Goal: Task Accomplishment & Management: Use online tool/utility

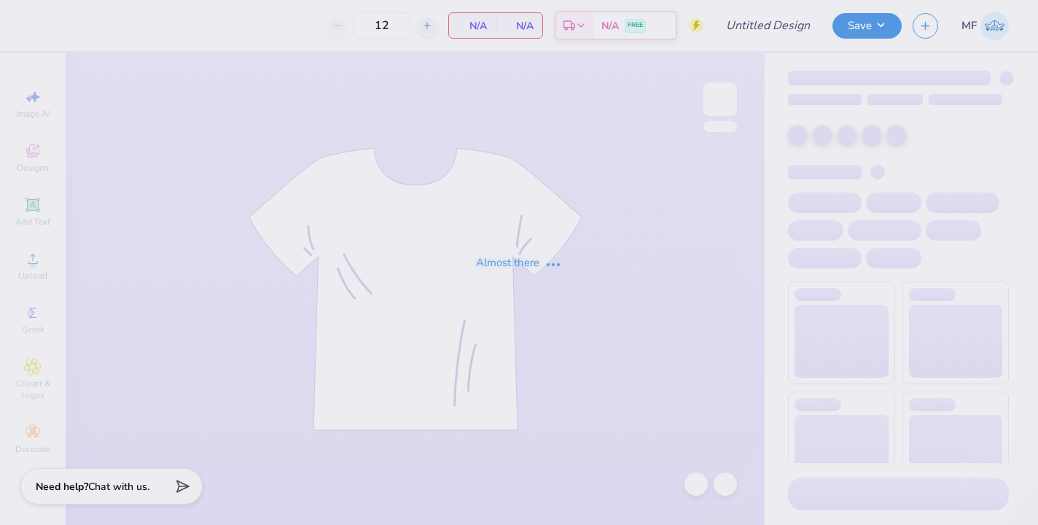
type input "50"
type input "Bear Crewneck"
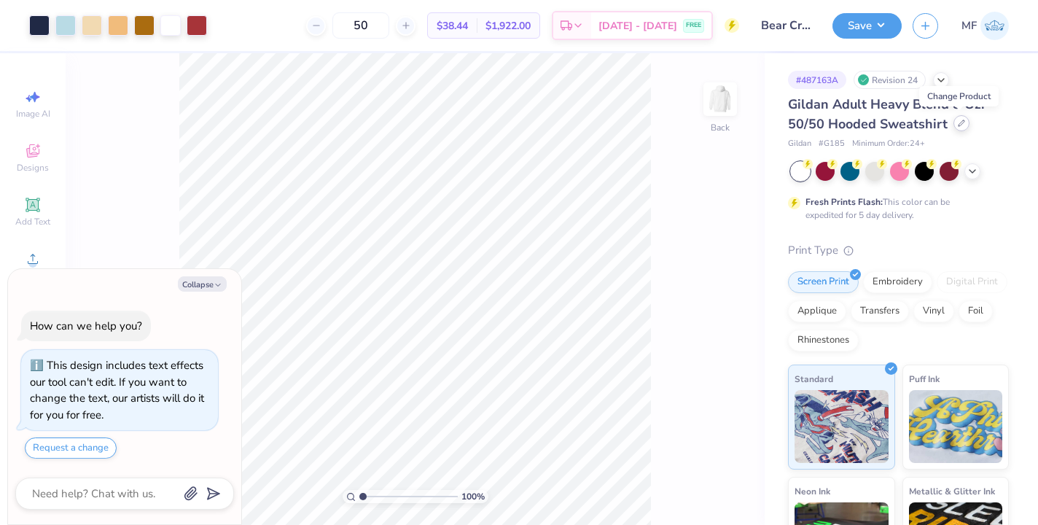
click at [964, 127] on div at bounding box center [962, 123] width 16 height 16
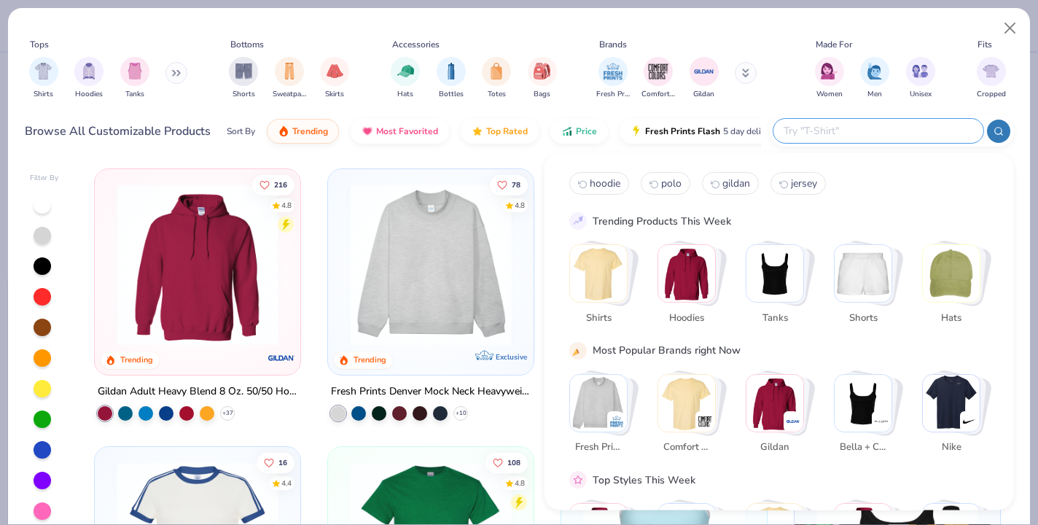
click at [959, 135] on input "text" at bounding box center [877, 131] width 191 height 17
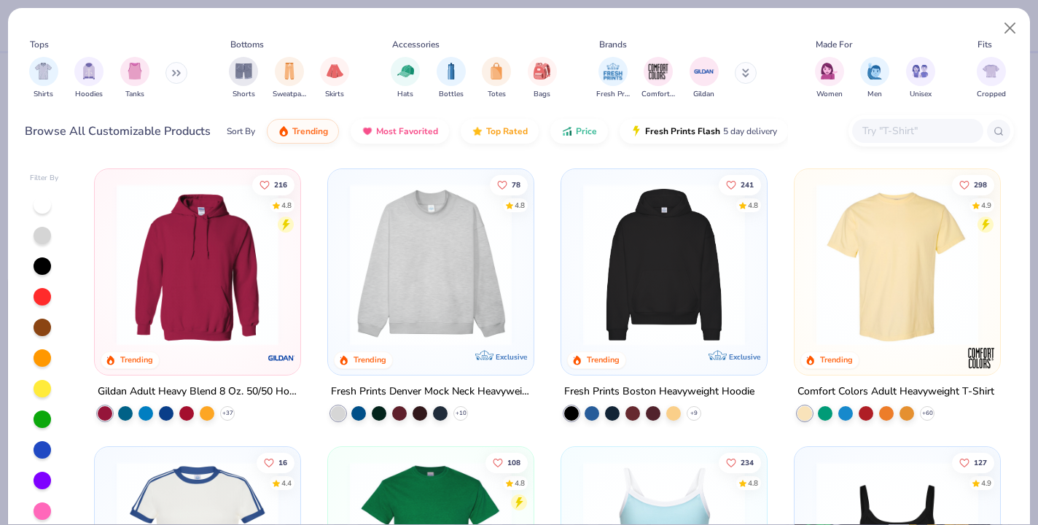
click at [178, 78] on button at bounding box center [177, 73] width 22 height 22
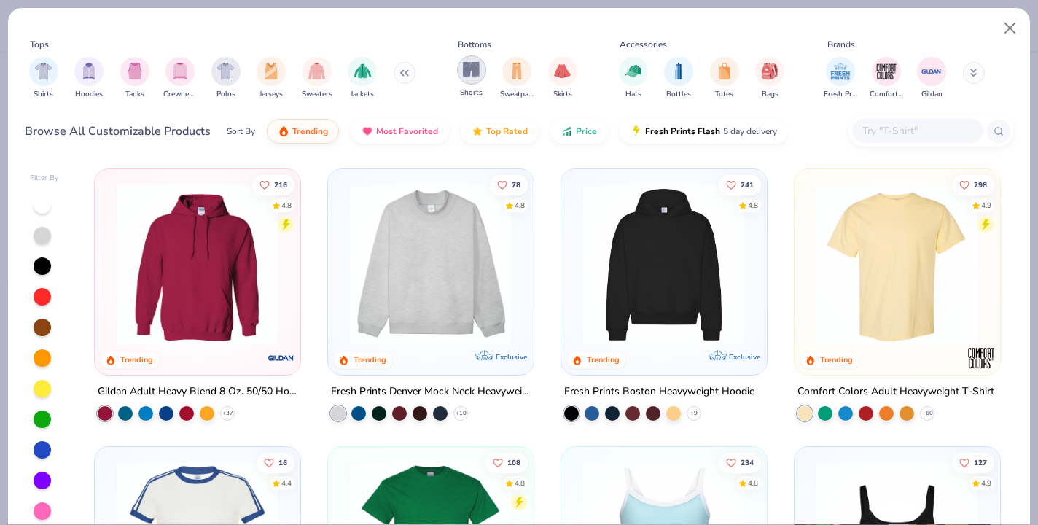
click at [477, 73] on img "filter for Shorts" at bounding box center [471, 69] width 17 height 17
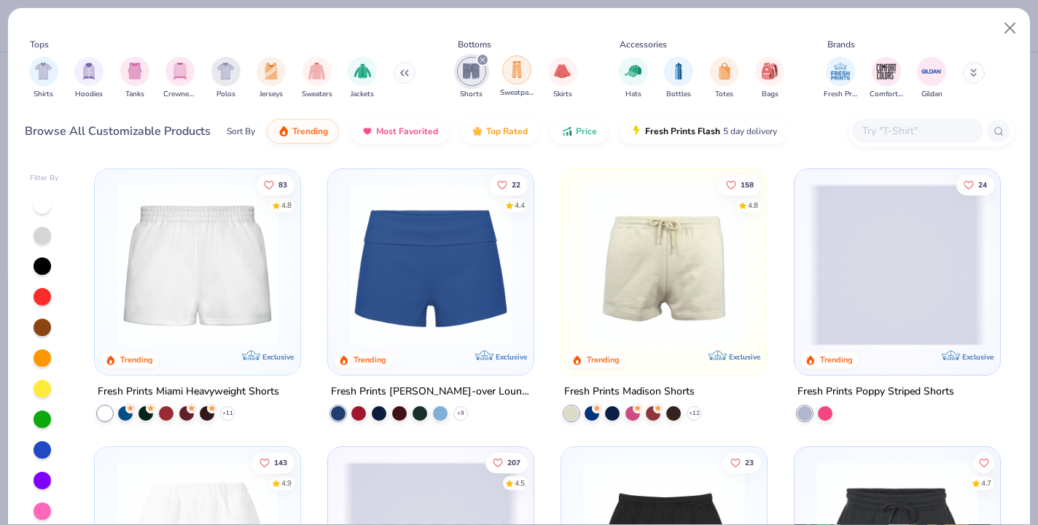
click at [514, 74] on img "filter for Sweatpants" at bounding box center [517, 69] width 16 height 17
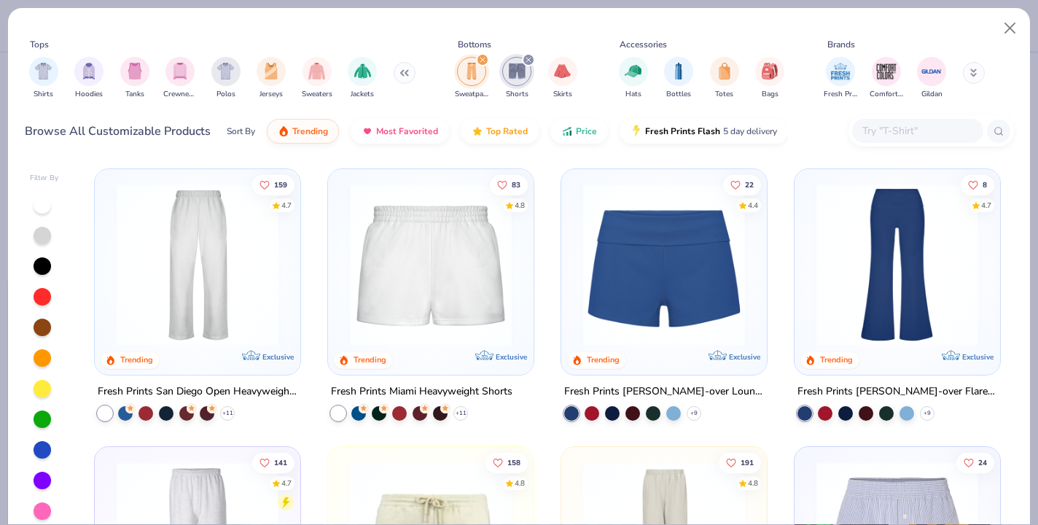
click at [368, 285] on img at bounding box center [431, 265] width 176 height 162
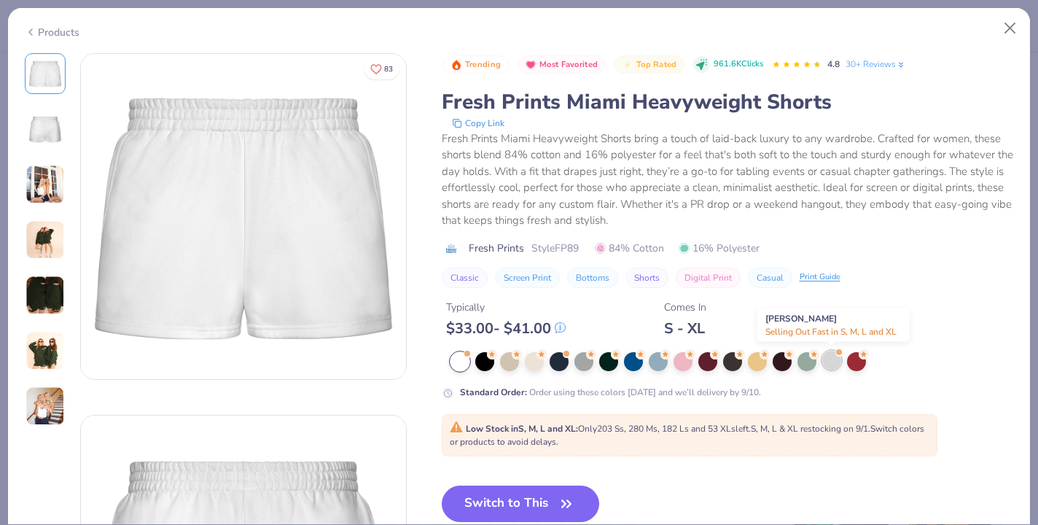
click at [838, 365] on div at bounding box center [832, 360] width 19 height 19
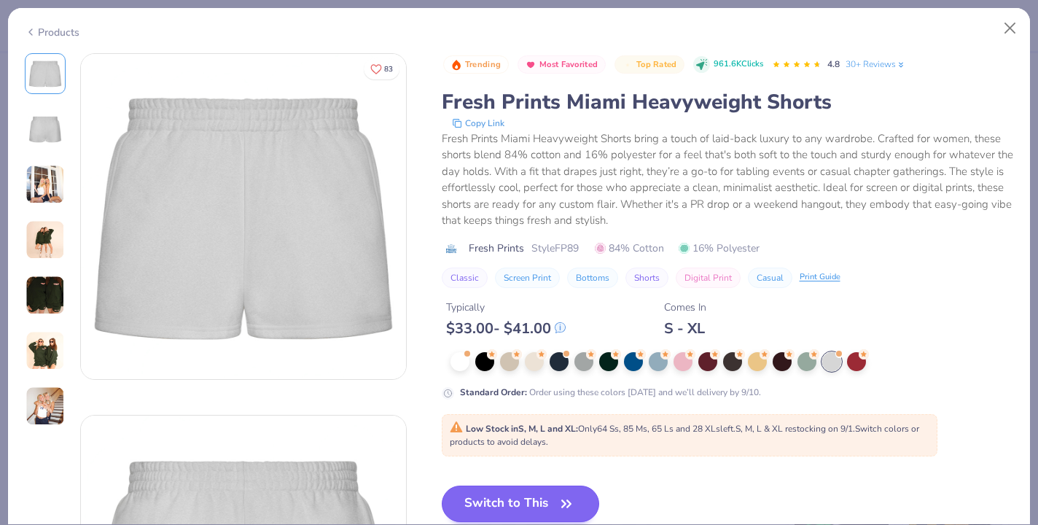
click at [553, 498] on button "Switch to This" at bounding box center [521, 504] width 158 height 36
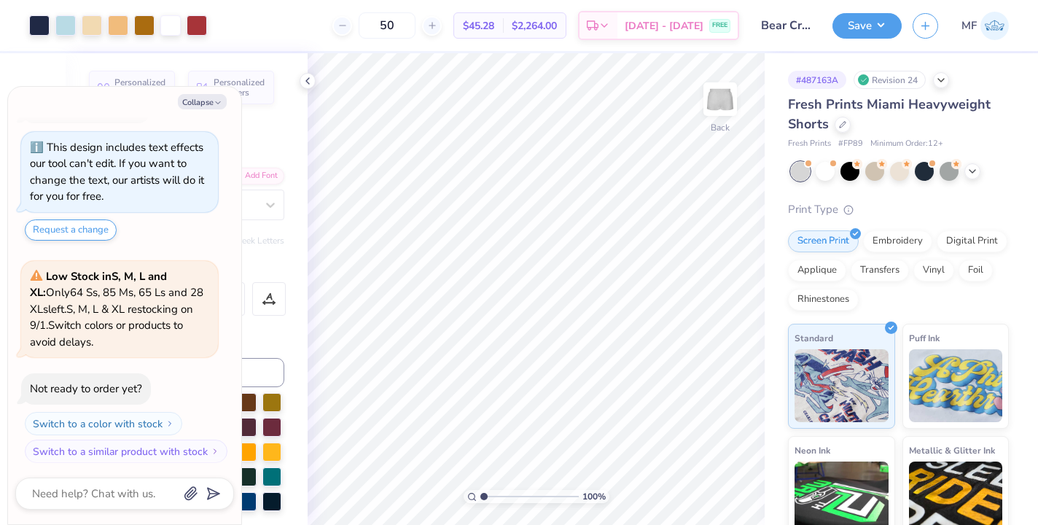
click at [491, 494] on div "100 %" at bounding box center [536, 289] width 472 height 472
type textarea "x"
type input "5.33"
type input "7.20"
type textarea "x"
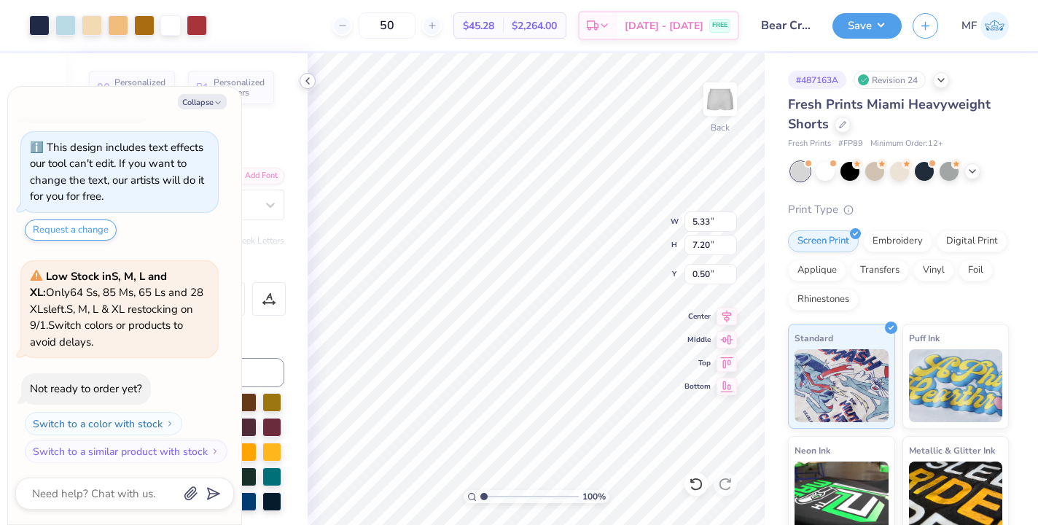
type input "3.77"
type input "5.10"
type input "2.62"
type textarea "x"
type input "1.45"
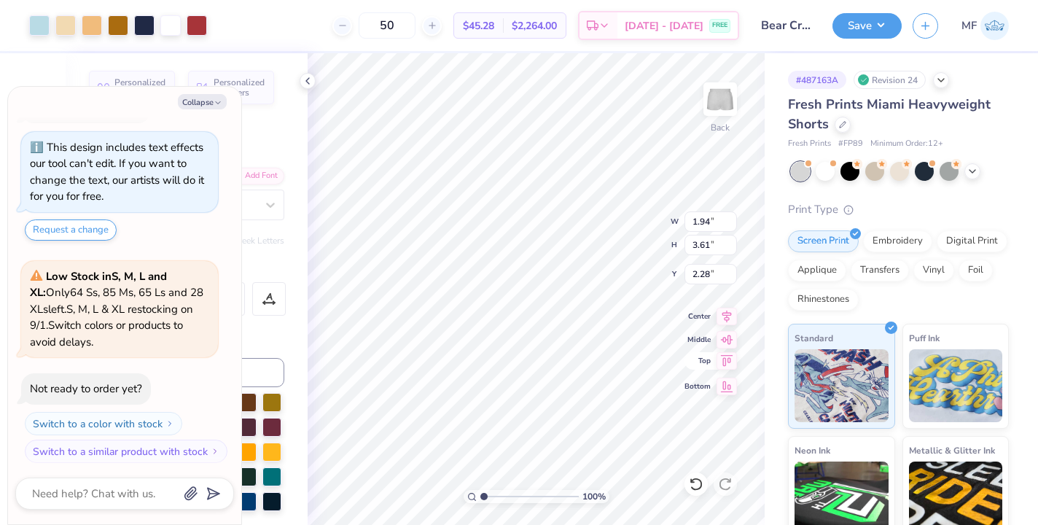
type textarea "x"
type input "2.67"
type input "4.96"
type input "0.93"
type textarea "x"
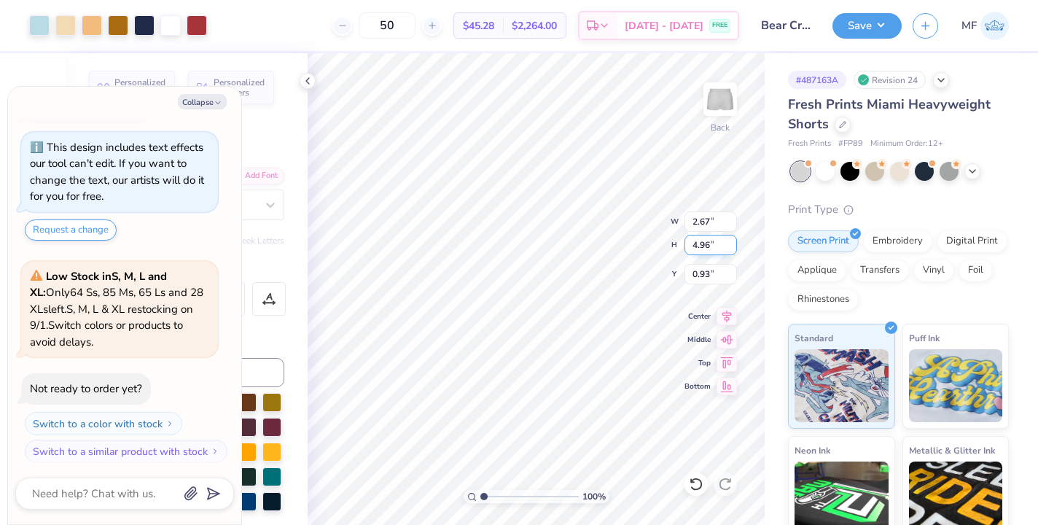
type input "1.11"
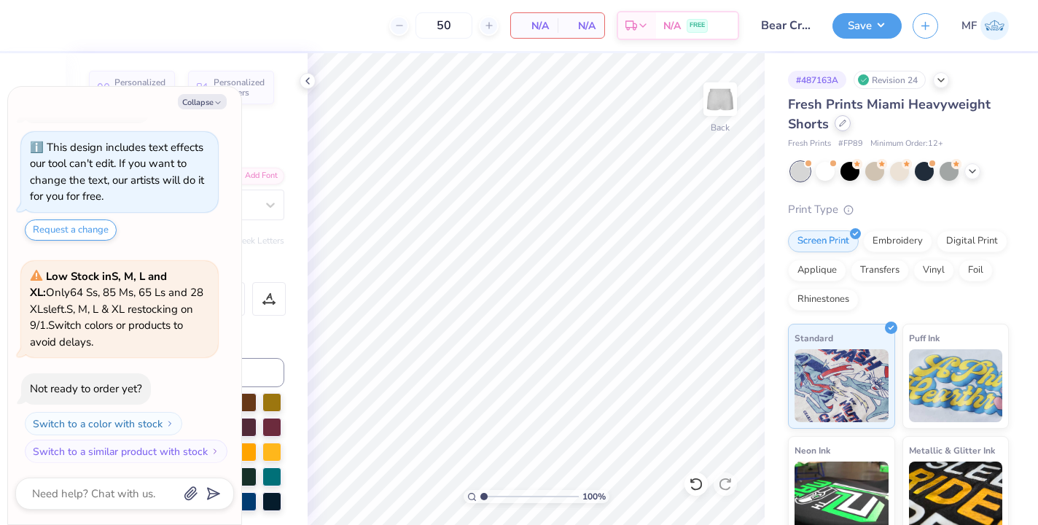
click at [847, 124] on div at bounding box center [843, 123] width 16 height 16
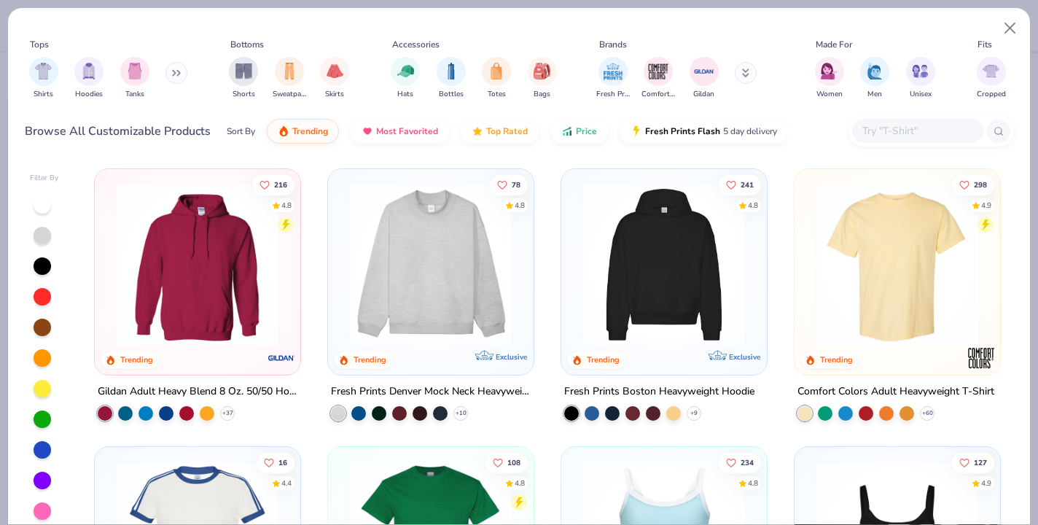
scroll to position [305, 0]
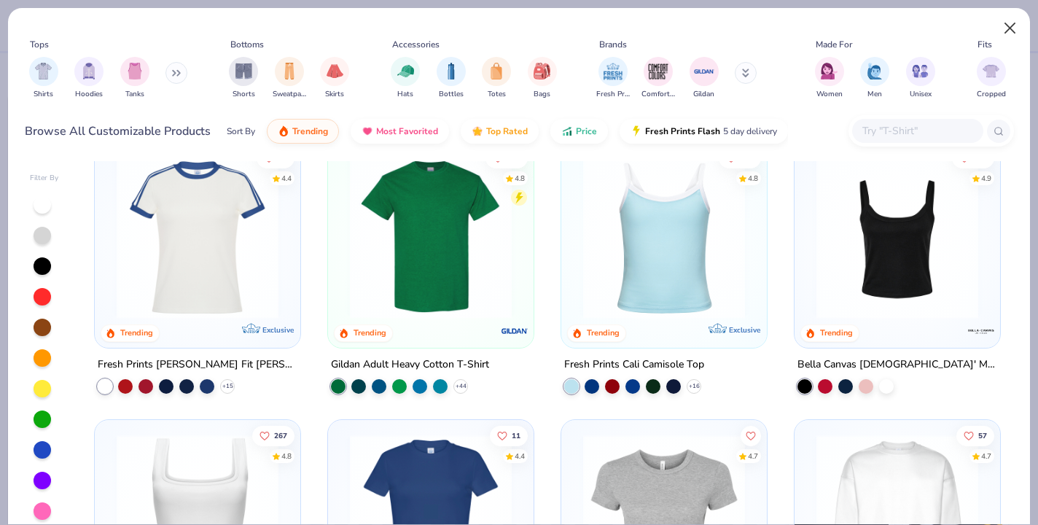
click at [1009, 30] on button "Close" at bounding box center [1011, 29] width 28 height 28
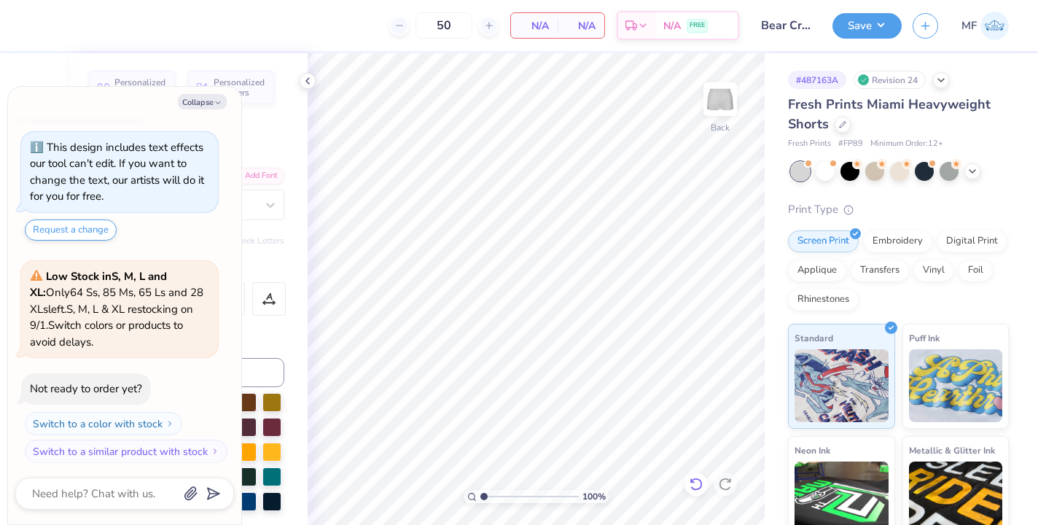
click at [697, 489] on icon at bounding box center [696, 484] width 15 height 15
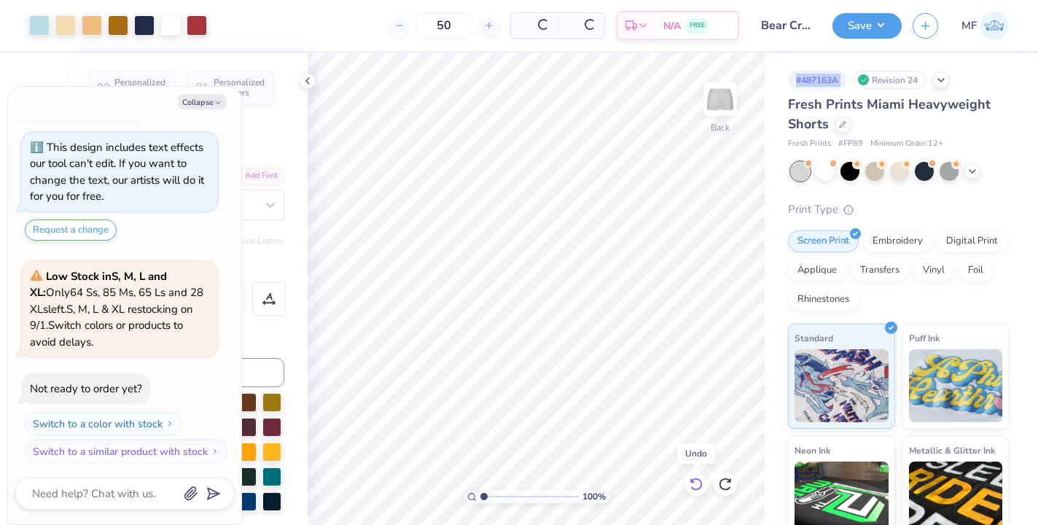
click at [697, 489] on icon at bounding box center [696, 484] width 15 height 15
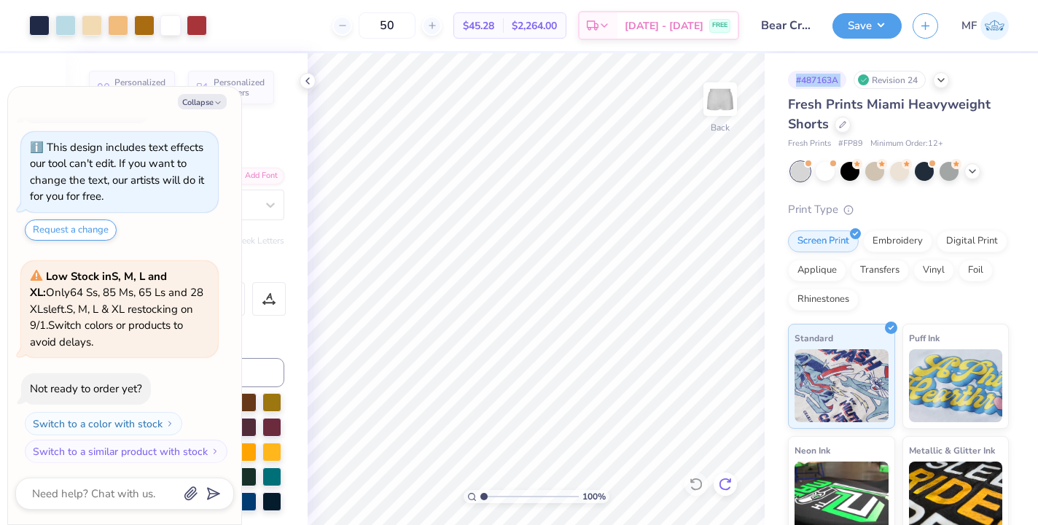
click at [722, 483] on icon at bounding box center [725, 484] width 15 height 15
click at [845, 127] on div at bounding box center [843, 123] width 16 height 16
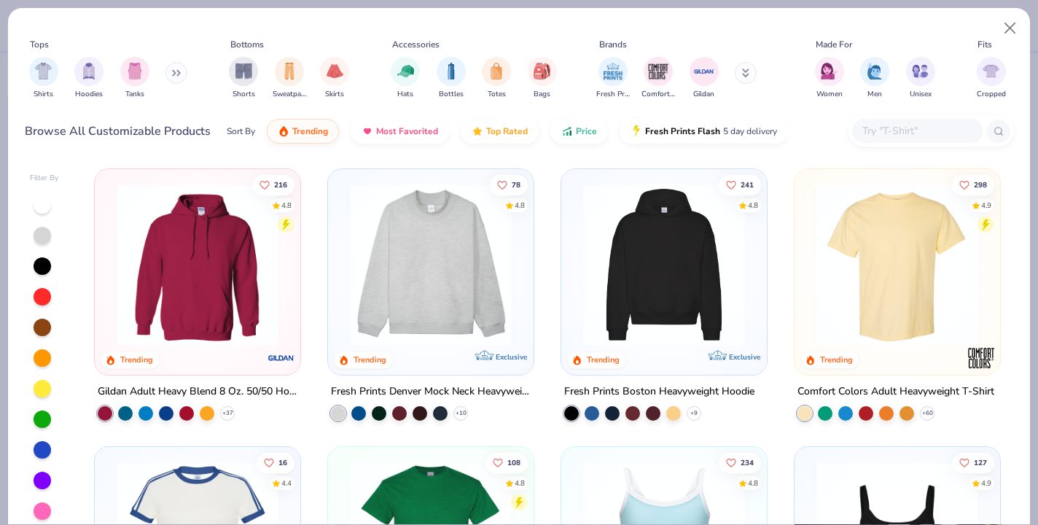
click at [930, 121] on div at bounding box center [917, 131] width 131 height 24
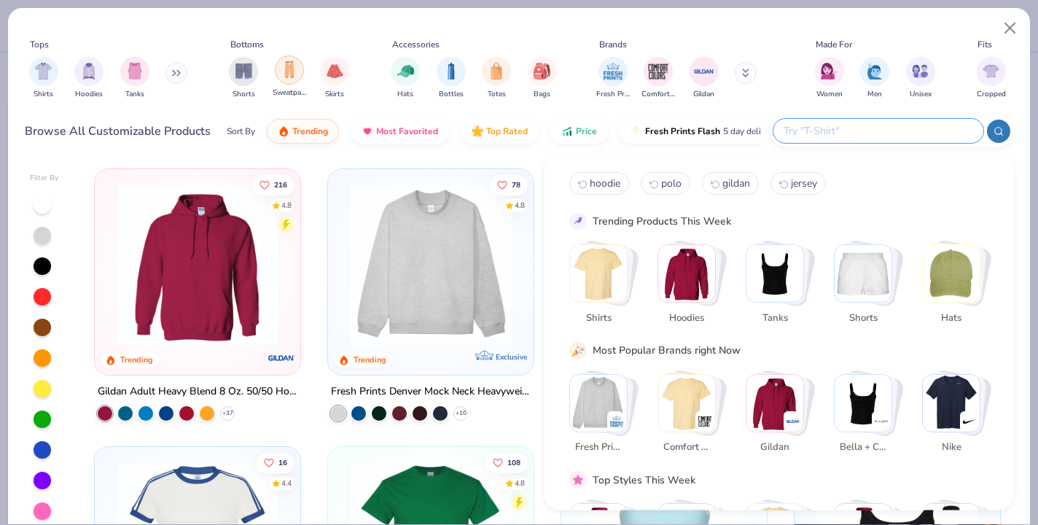
click at [299, 69] on div "filter for Sweatpants" at bounding box center [289, 69] width 29 height 29
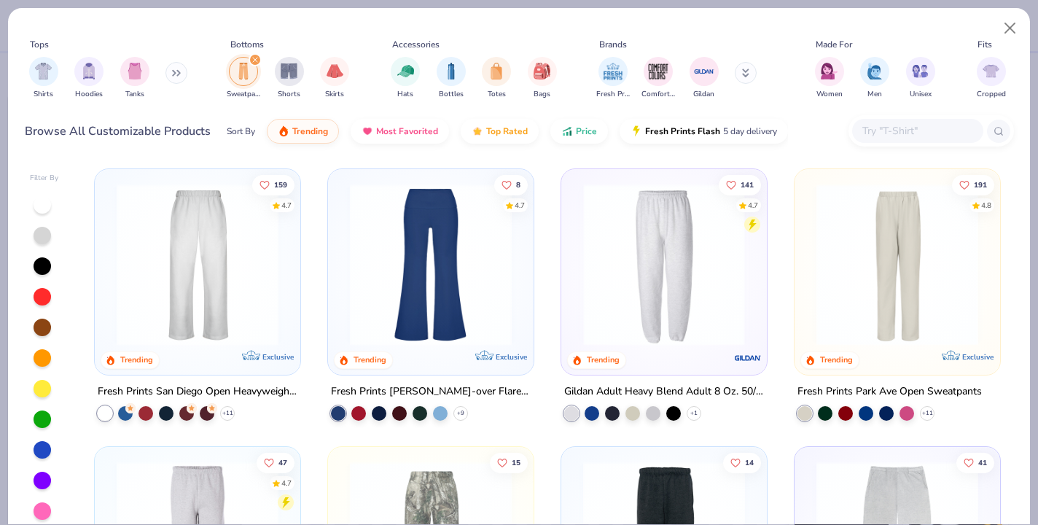
click at [677, 262] on div at bounding box center [487, 265] width 529 height 162
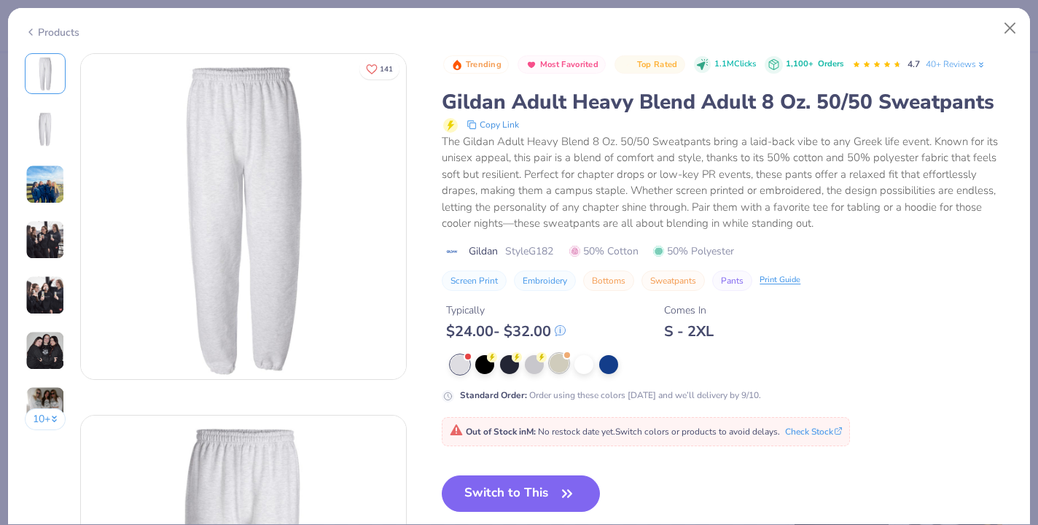
click at [563, 359] on div at bounding box center [559, 363] width 19 height 19
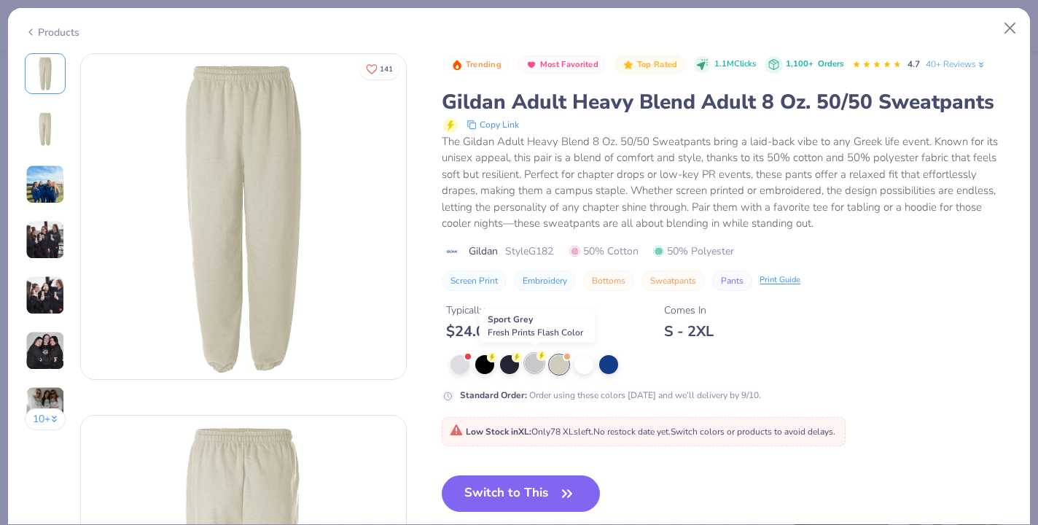
click at [533, 359] on div at bounding box center [534, 363] width 19 height 19
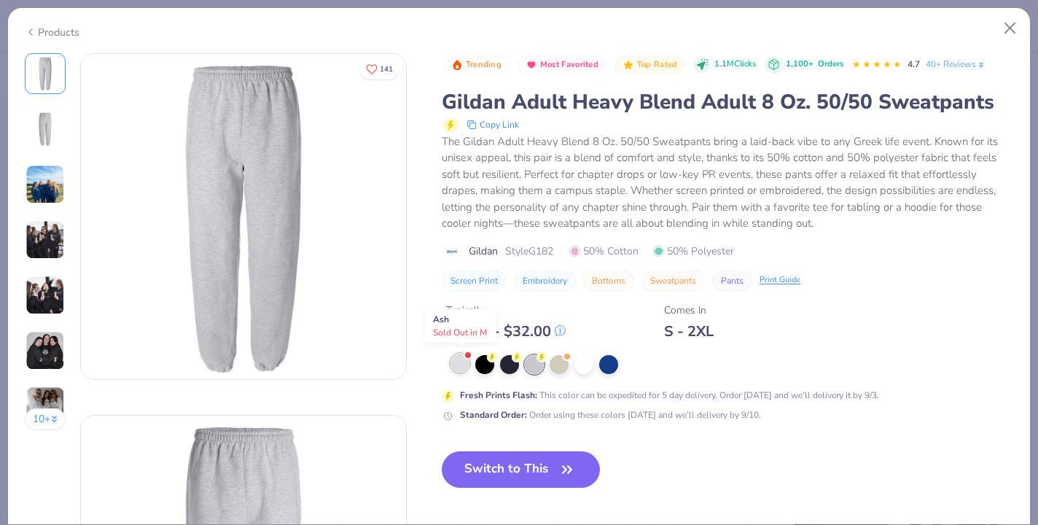
click at [459, 361] on div at bounding box center [460, 363] width 19 height 19
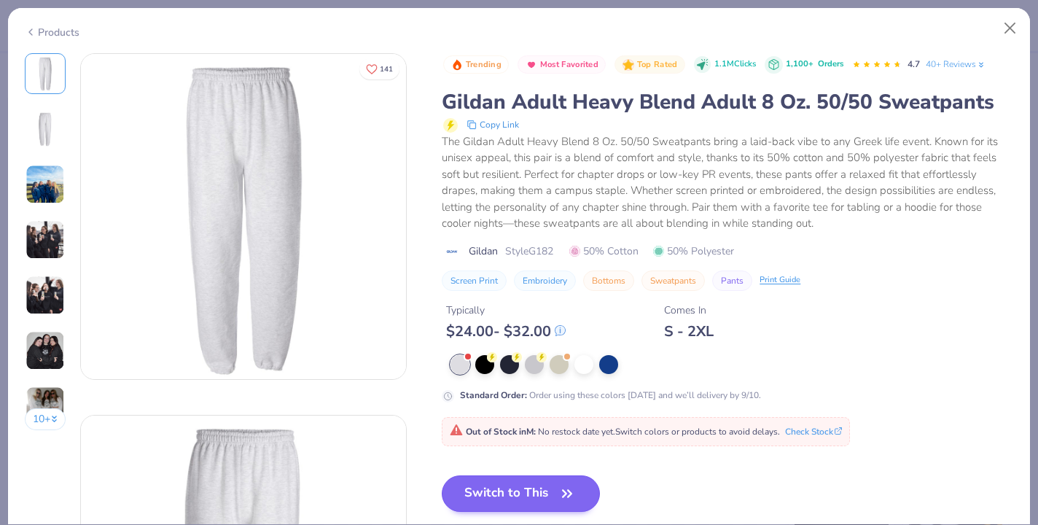
click at [486, 496] on button "Switch to This" at bounding box center [521, 493] width 158 height 36
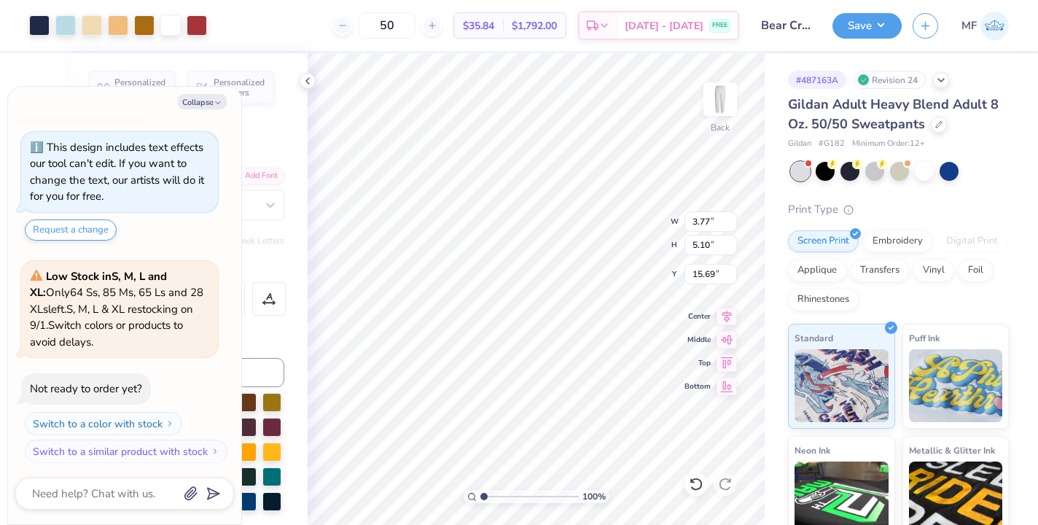
type textarea "x"
type input "7.01"
type input "9.47"
type input "11.29"
type textarea "x"
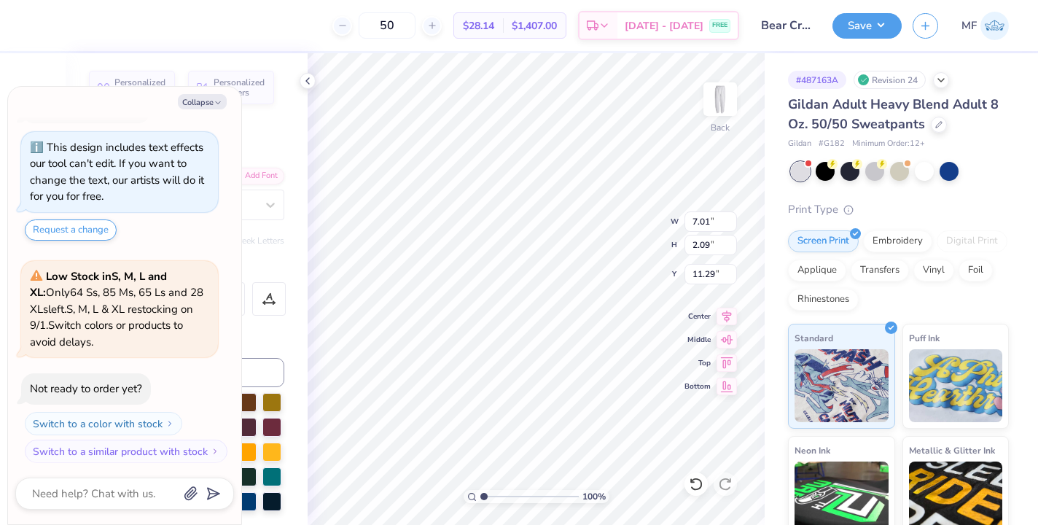
type input "2.13"
type input "7.03"
type input "8.80"
type textarea "x"
type input "3.36"
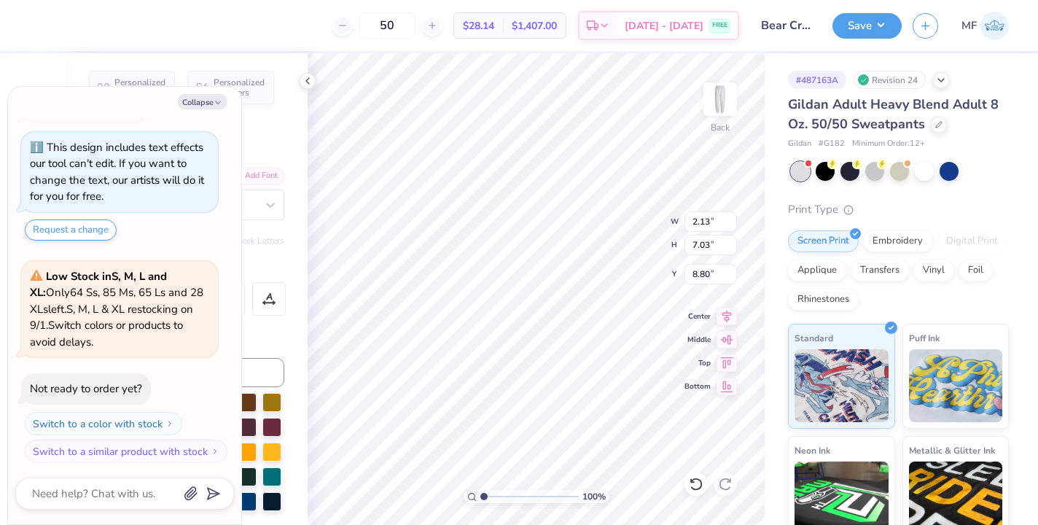
type input "11.07"
type input "4.77"
click at [188, 99] on button "Collapse" at bounding box center [202, 101] width 49 height 15
type textarea "x"
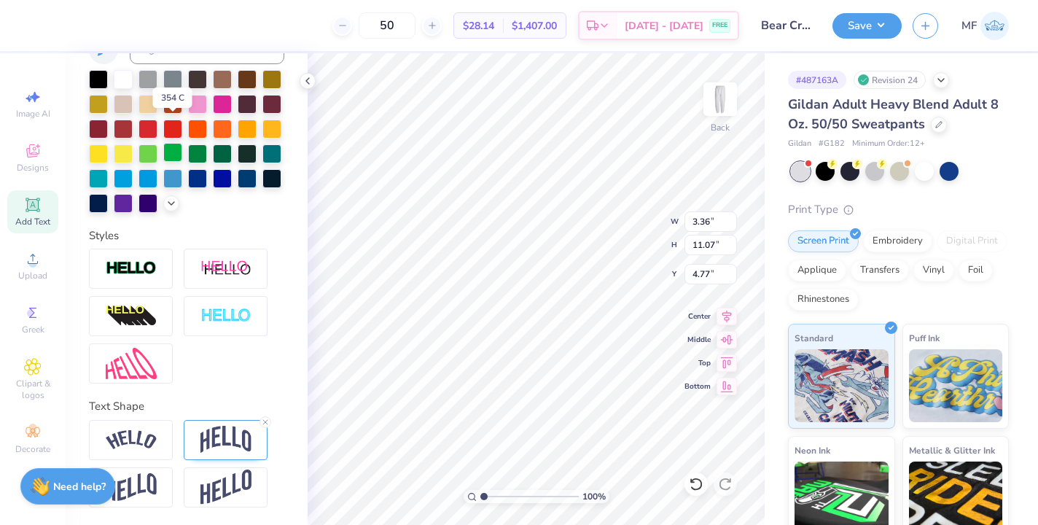
scroll to position [323, 0]
click at [263, 416] on div at bounding box center [266, 422] width 12 height 12
type input "1.65"
type input "4.80"
type input "2.16"
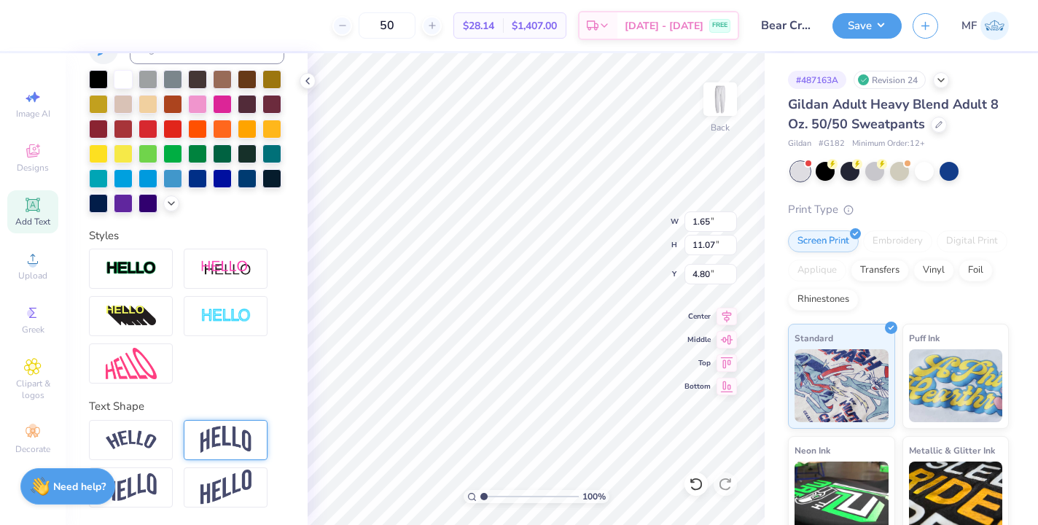
type input "14.50"
type input "1.89"
type input "14.48"
type input "4.81"
type input "2.22"
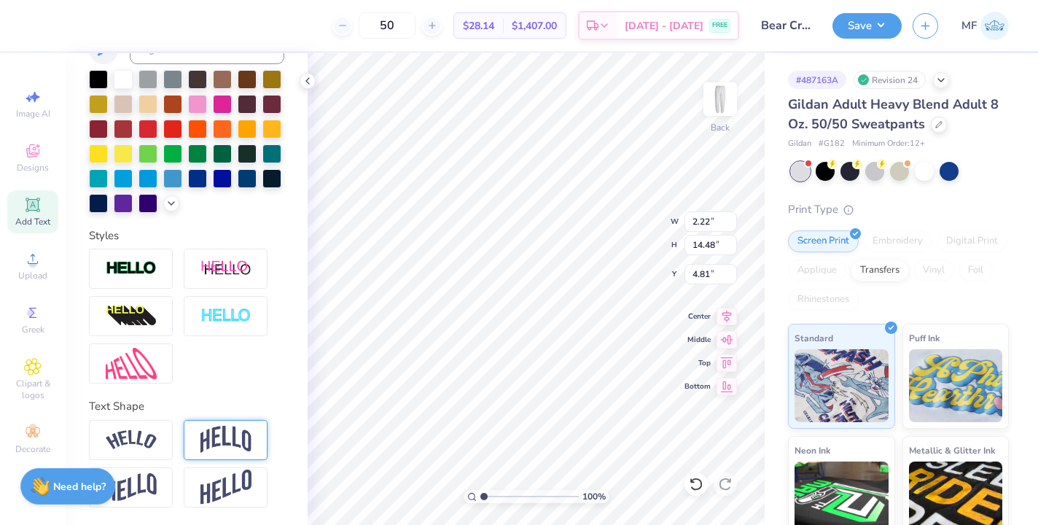
type input "17.03"
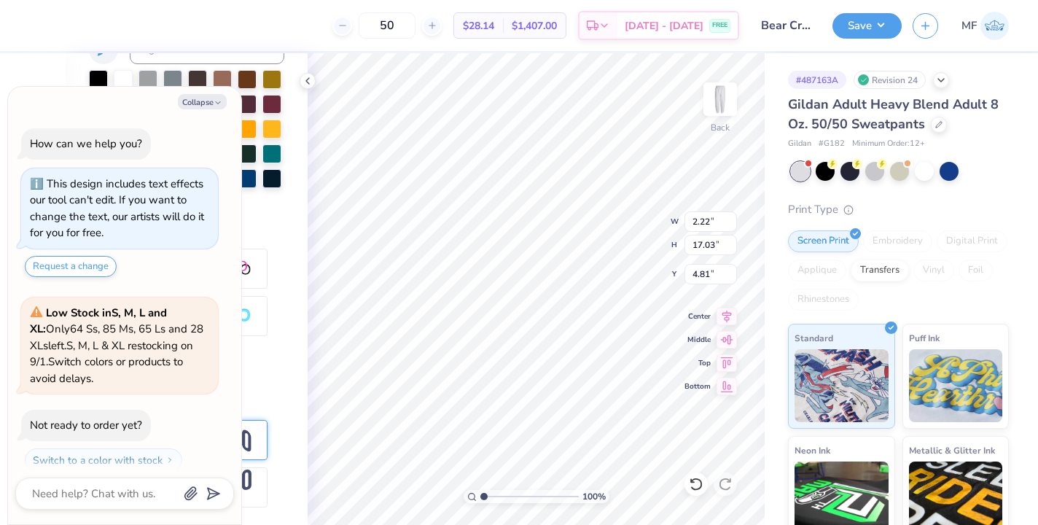
scroll to position [157, 0]
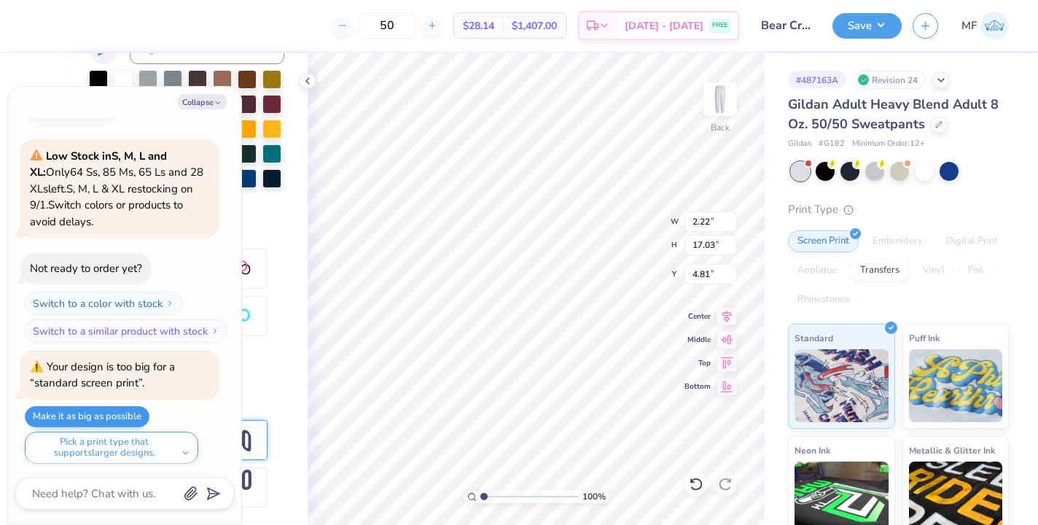
click at [130, 411] on button "Make it as big as possible" at bounding box center [87, 416] width 125 height 21
type textarea "x"
type input "2.35"
type input "18.00"
type textarea "x"
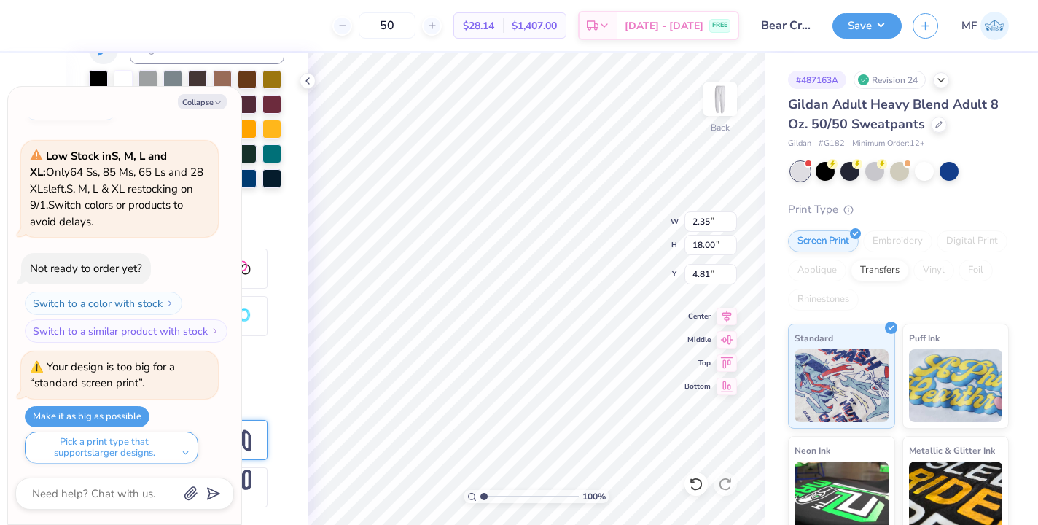
type input "4.66"
click at [873, 21] on button "Save" at bounding box center [867, 24] width 69 height 26
type textarea "x"
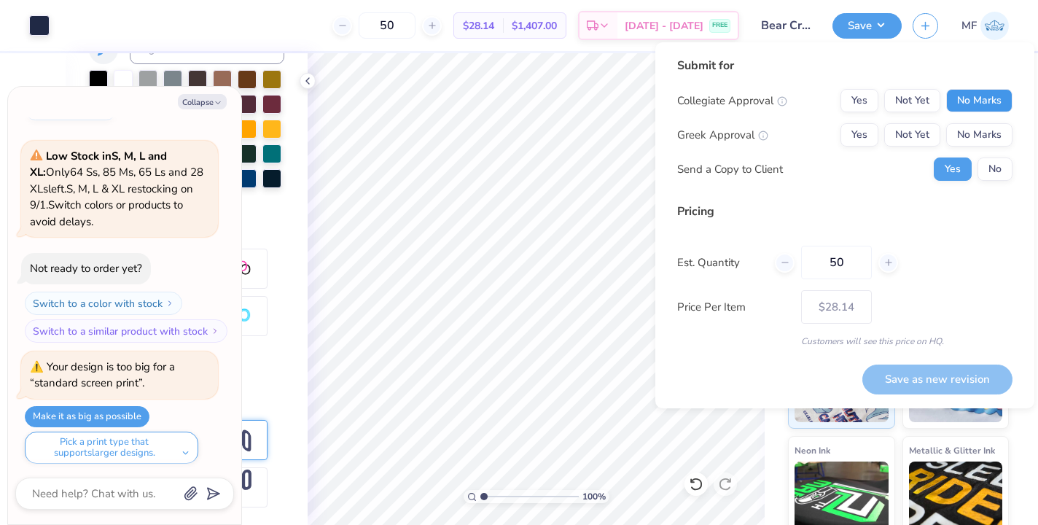
click at [993, 94] on button "No Marks" at bounding box center [980, 100] width 66 height 23
click at [859, 130] on button "Yes" at bounding box center [860, 134] width 38 height 23
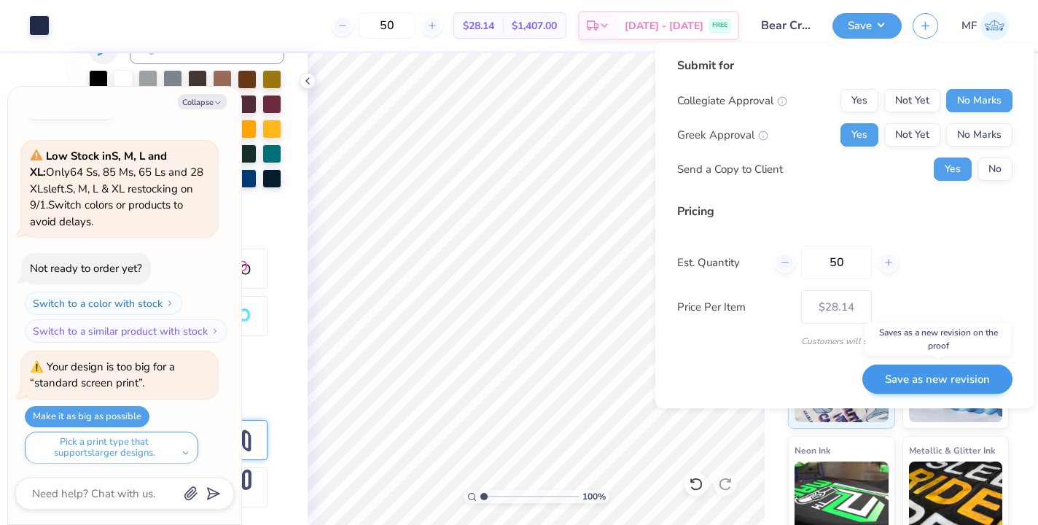
click at [962, 377] on button "Save as new revision" at bounding box center [938, 380] width 150 height 30
type input "$28.14"
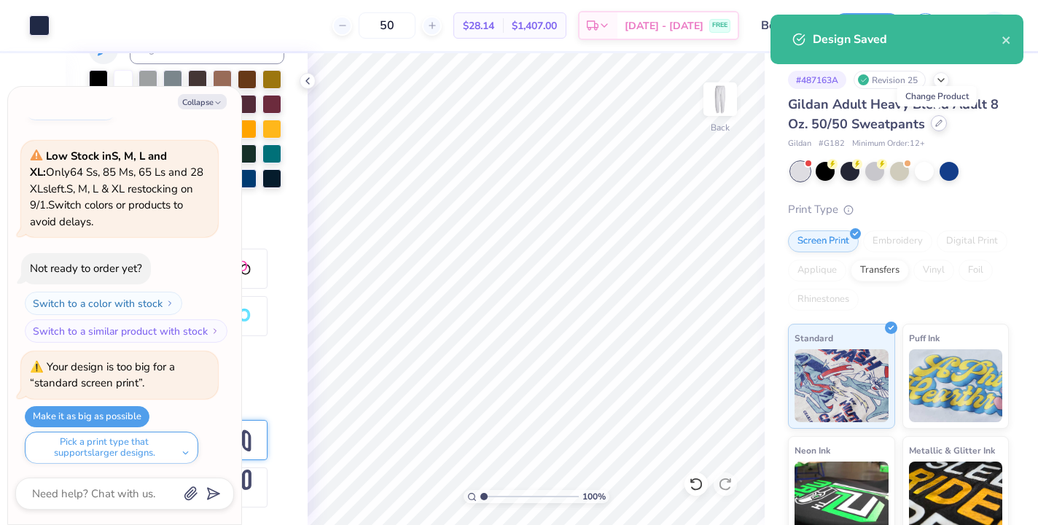
click at [939, 127] on div at bounding box center [939, 123] width 16 height 16
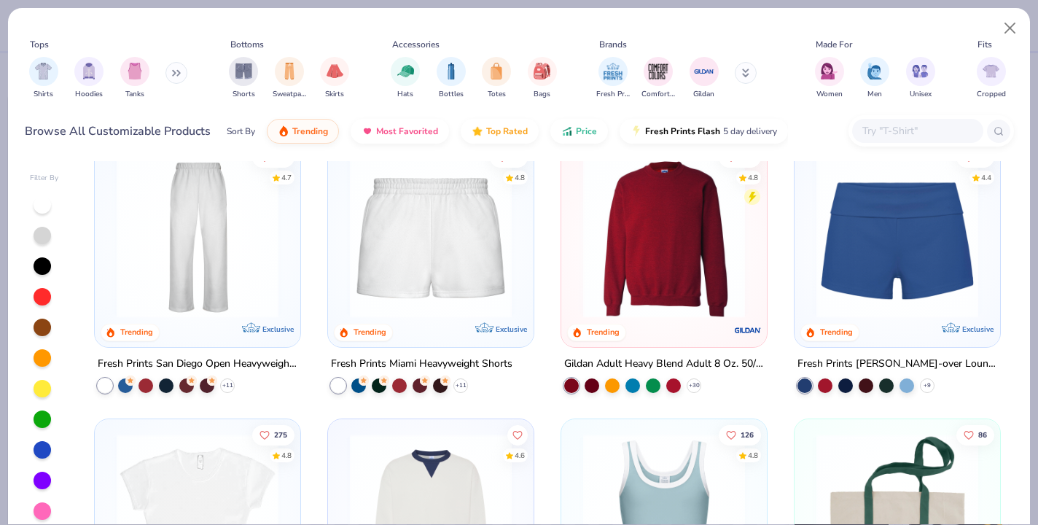
scroll to position [872, 0]
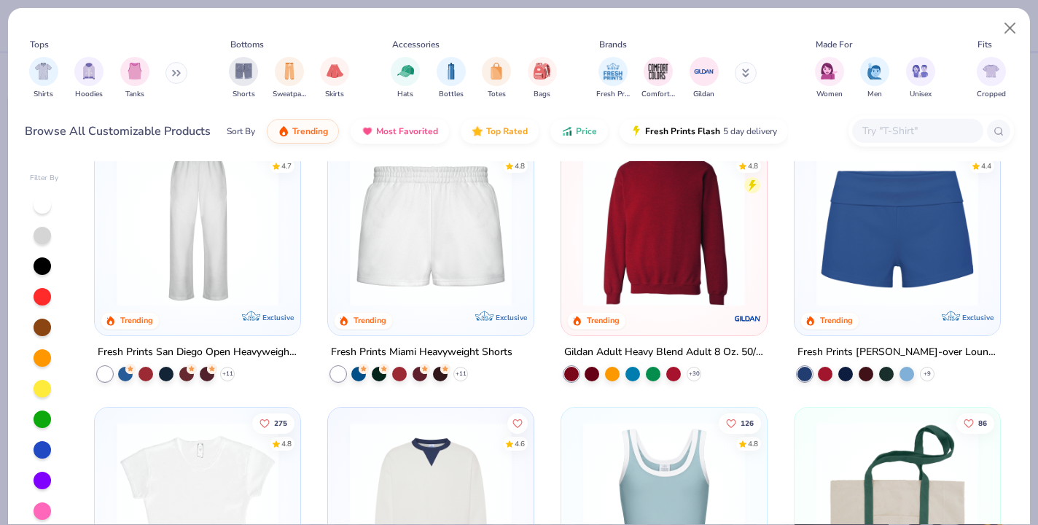
click at [171, 248] on img at bounding box center [197, 225] width 176 height 162
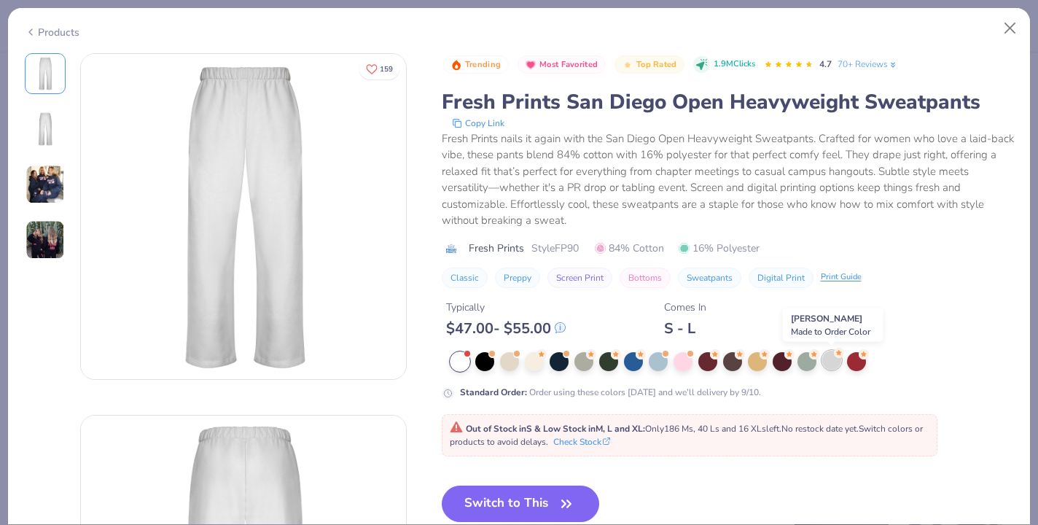
click at [828, 360] on div at bounding box center [832, 360] width 19 height 19
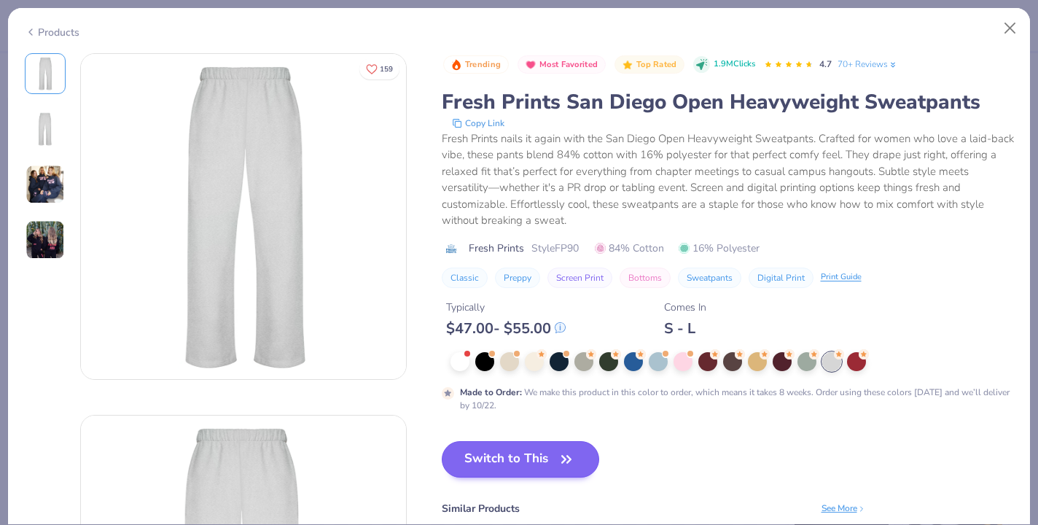
click at [558, 456] on span "button" at bounding box center [566, 459] width 20 height 20
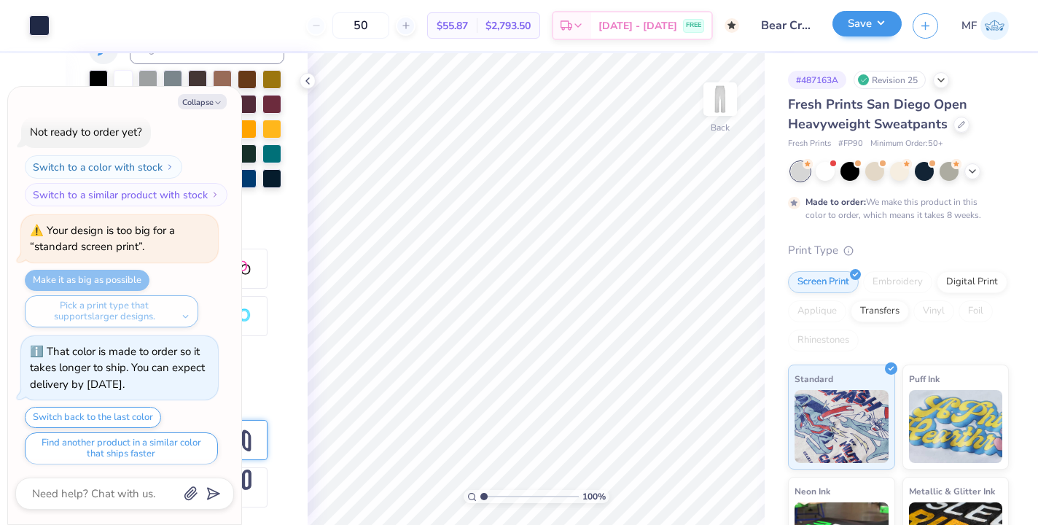
click at [873, 25] on button "Save" at bounding box center [867, 24] width 69 height 26
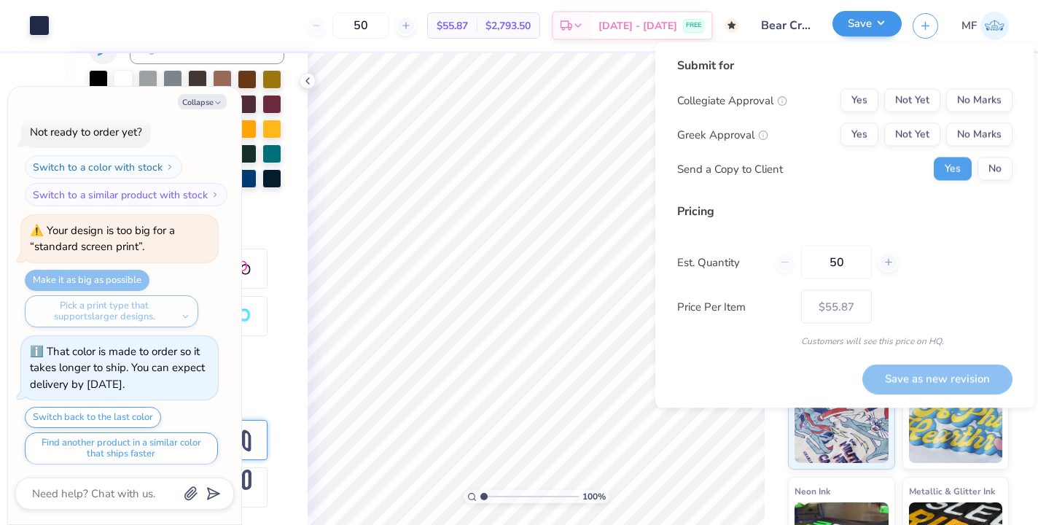
type textarea "x"
click at [982, 110] on button "No Marks" at bounding box center [980, 100] width 66 height 23
click at [858, 123] on div "Collegiate Approval Yes Not Yet No Marks Greek Approval Yes Not Yet No Marks Se…" at bounding box center [844, 135] width 335 height 92
click at [858, 135] on button "Yes" at bounding box center [860, 134] width 38 height 23
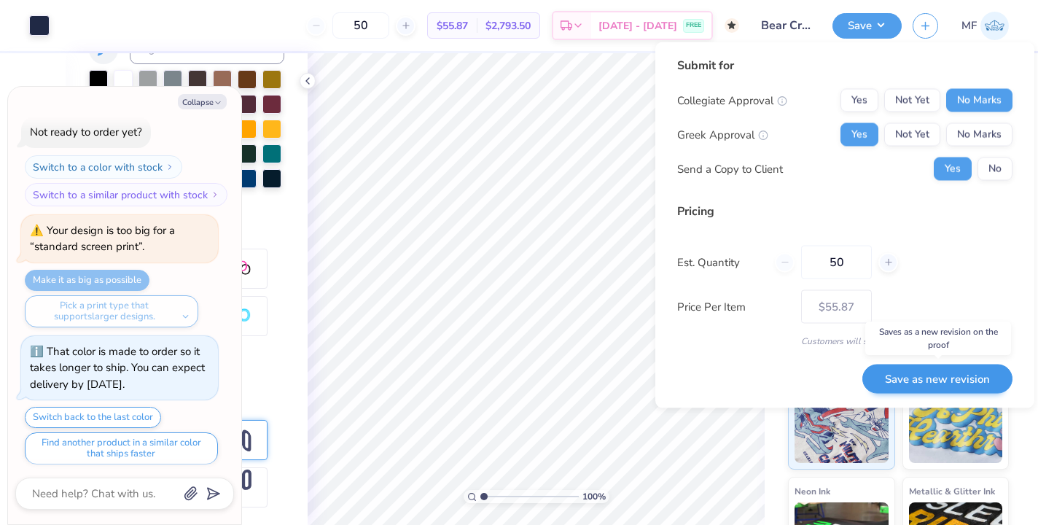
click at [904, 377] on button "Save as new revision" at bounding box center [938, 379] width 150 height 30
type input "$55.87"
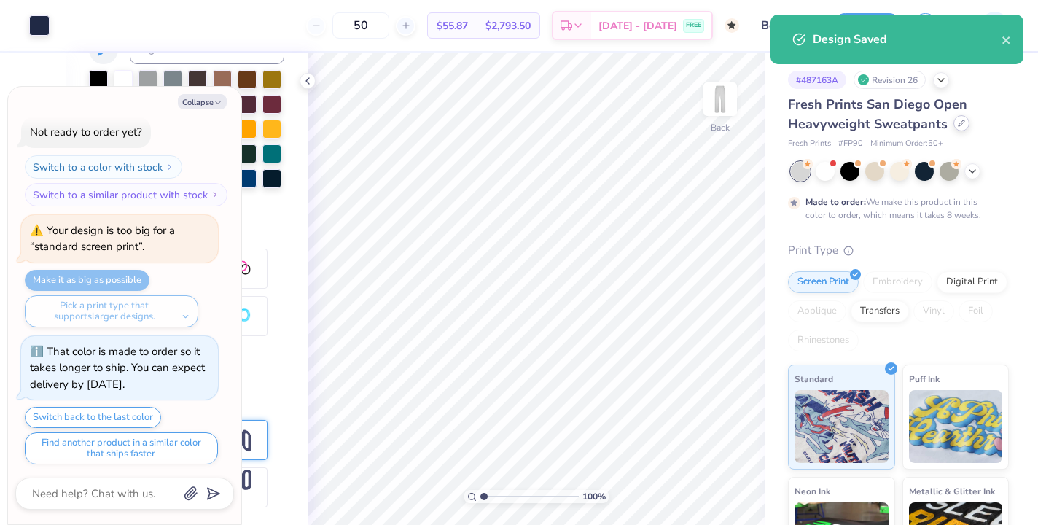
click at [960, 119] on div at bounding box center [962, 123] width 16 height 16
type textarea "x"
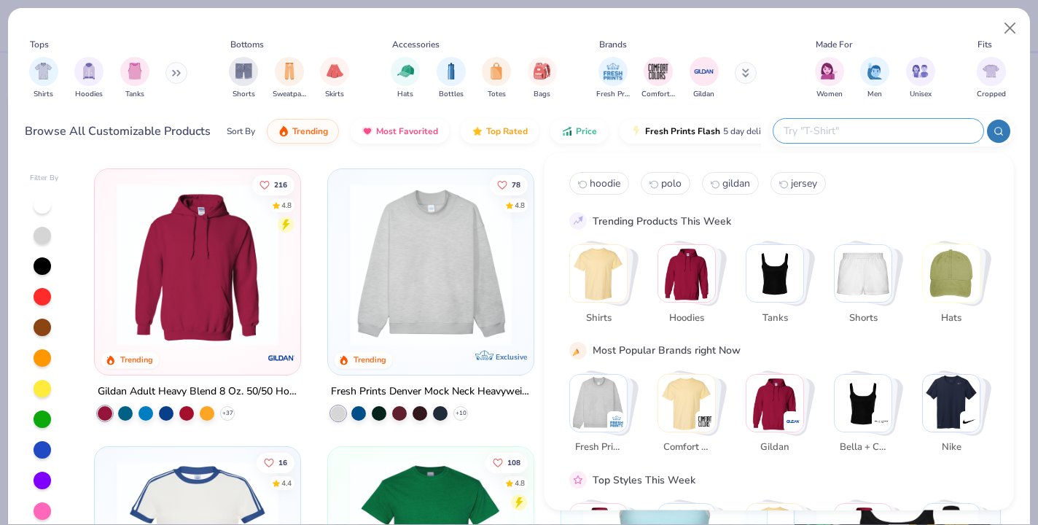
click at [930, 135] on input "text" at bounding box center [877, 131] width 191 height 17
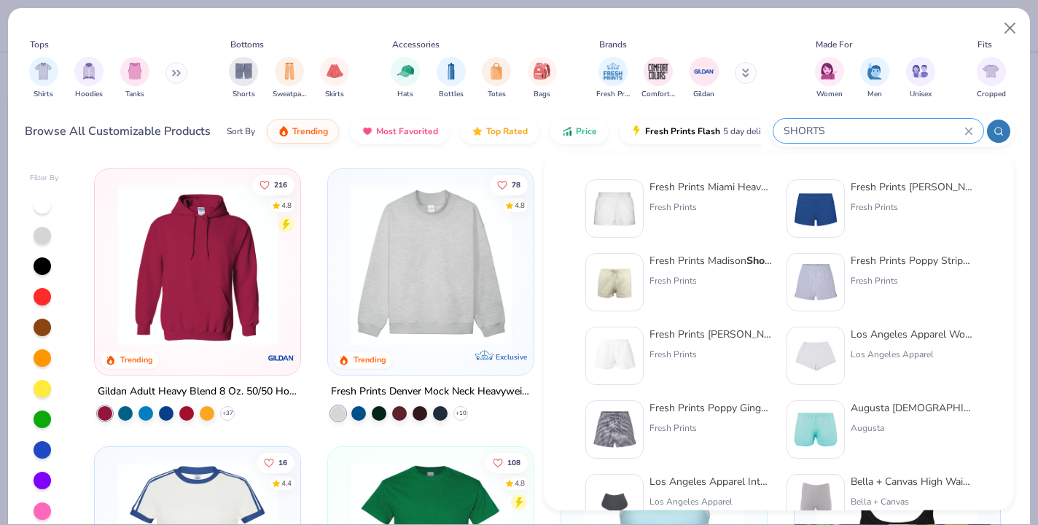
type input "SHORTS"
click at [623, 272] on img at bounding box center [614, 282] width 45 height 45
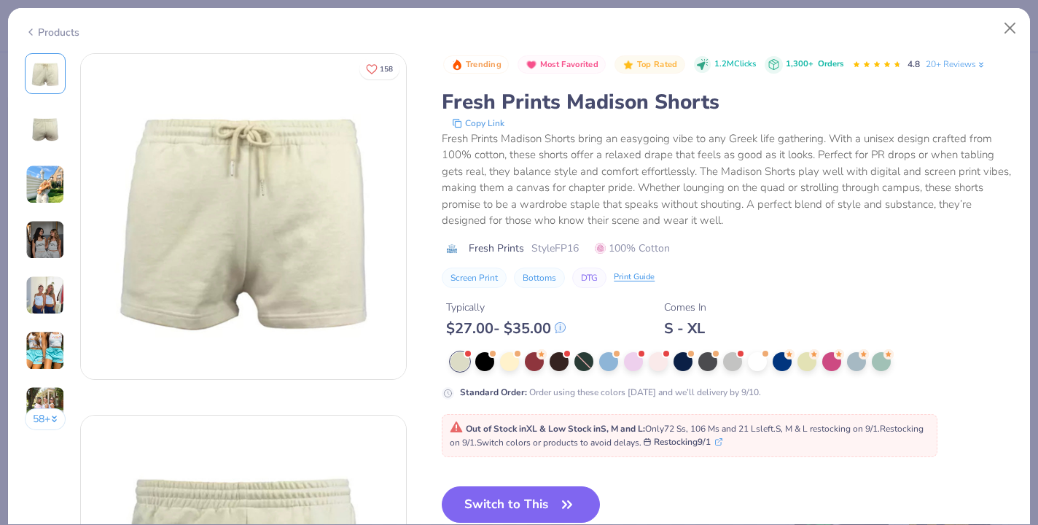
click at [38, 31] on div "Products" at bounding box center [52, 32] width 55 height 15
type textarea "x"
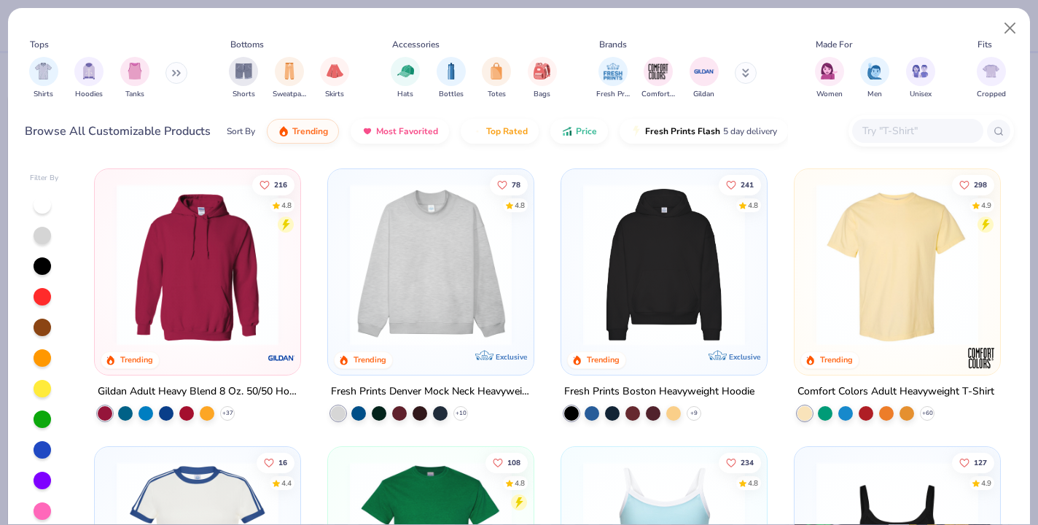
click at [899, 138] on input "text" at bounding box center [917, 131] width 112 height 17
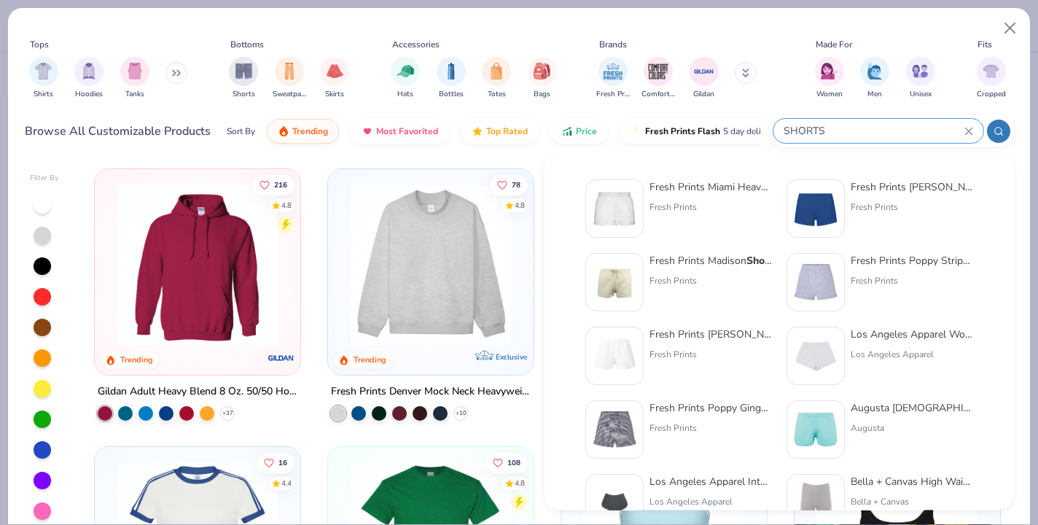
type input "SHORTS"
click at [632, 202] on img at bounding box center [614, 208] width 45 height 45
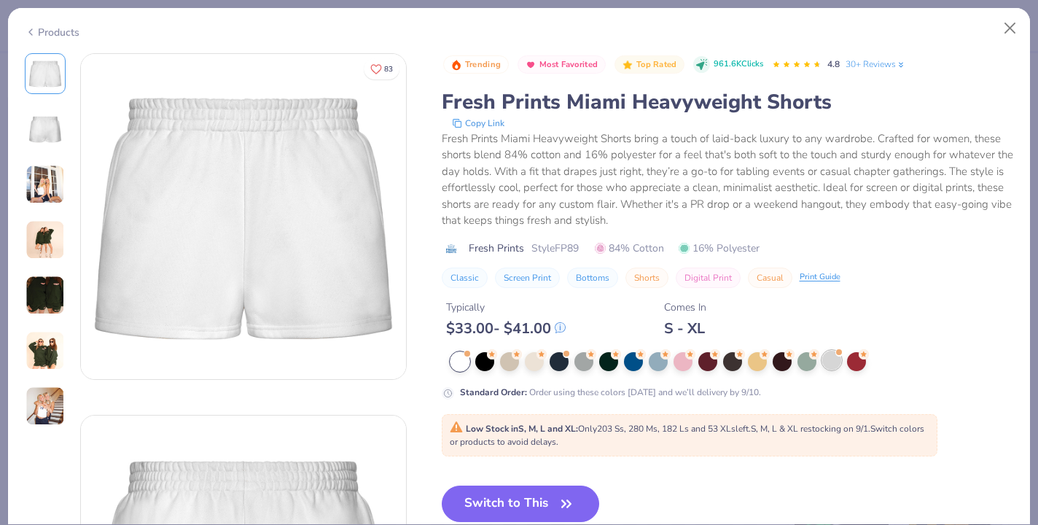
click at [839, 368] on div at bounding box center [832, 360] width 19 height 19
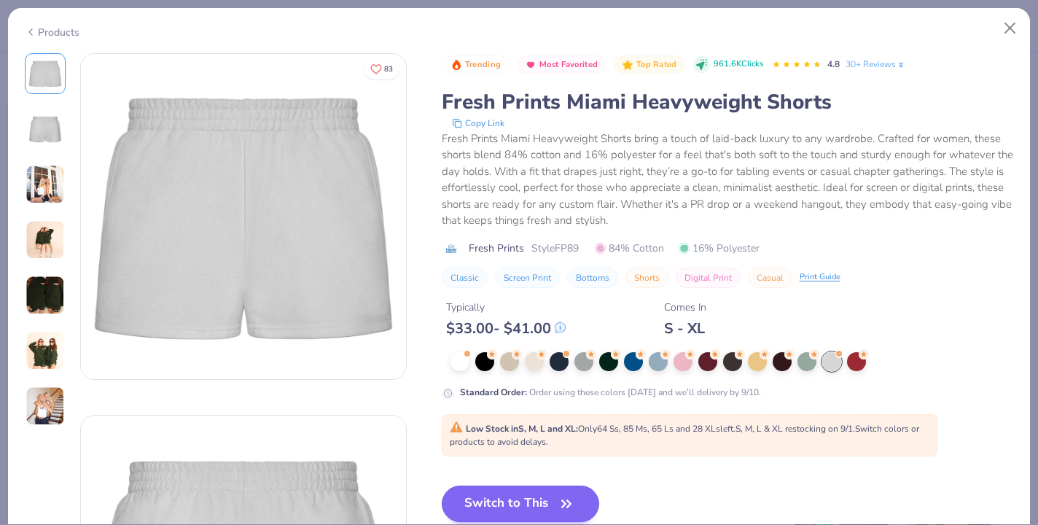
click at [548, 497] on button "Switch to This" at bounding box center [521, 504] width 158 height 36
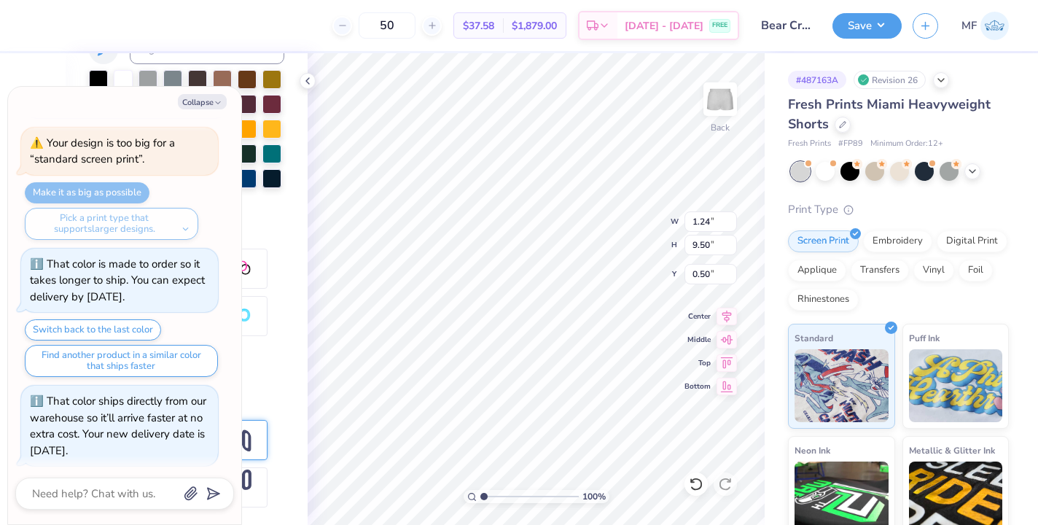
type textarea "x"
type input "1.06"
type input "8.16"
type input "1.84"
type textarea "x"
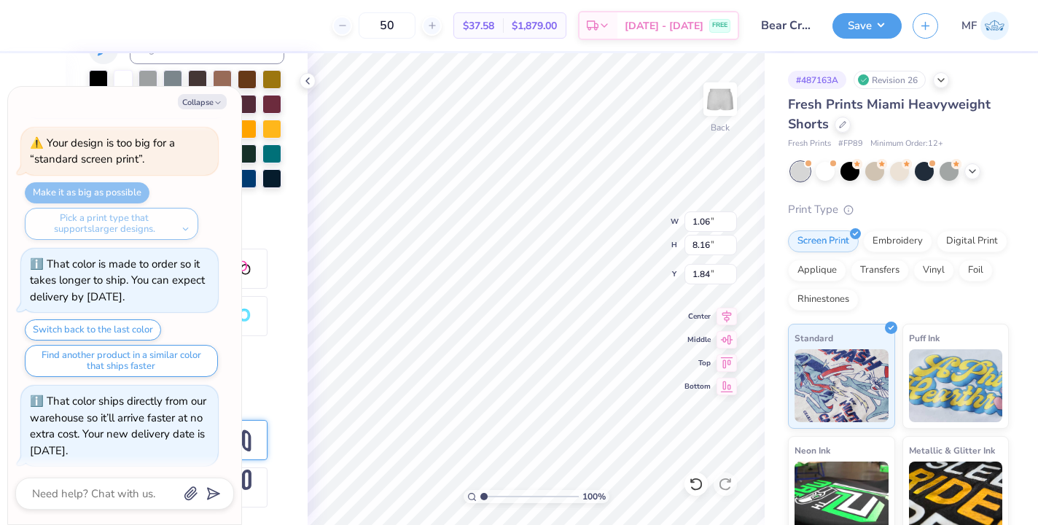
type input "1.31"
type textarea "x"
type input "1.37"
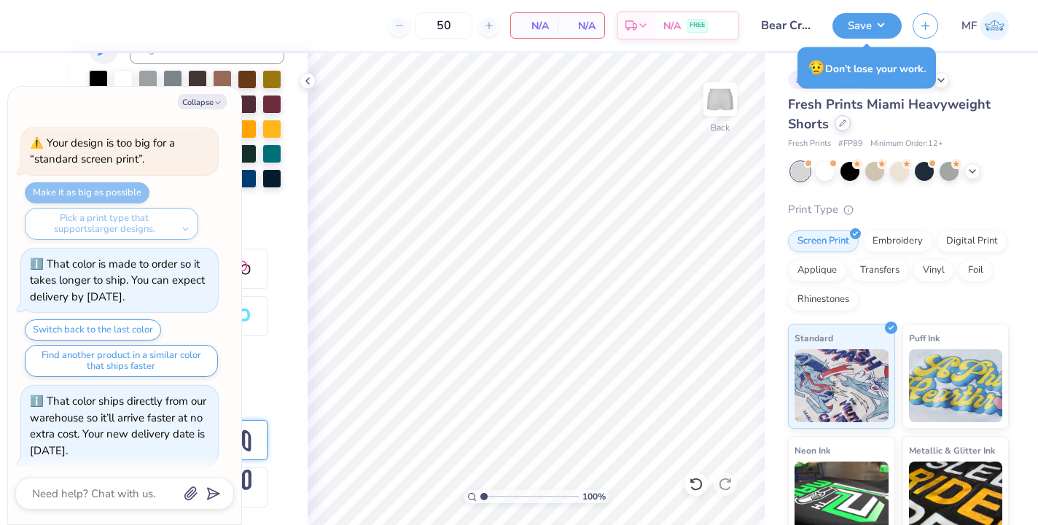
click at [839, 125] on icon at bounding box center [842, 123] width 7 height 7
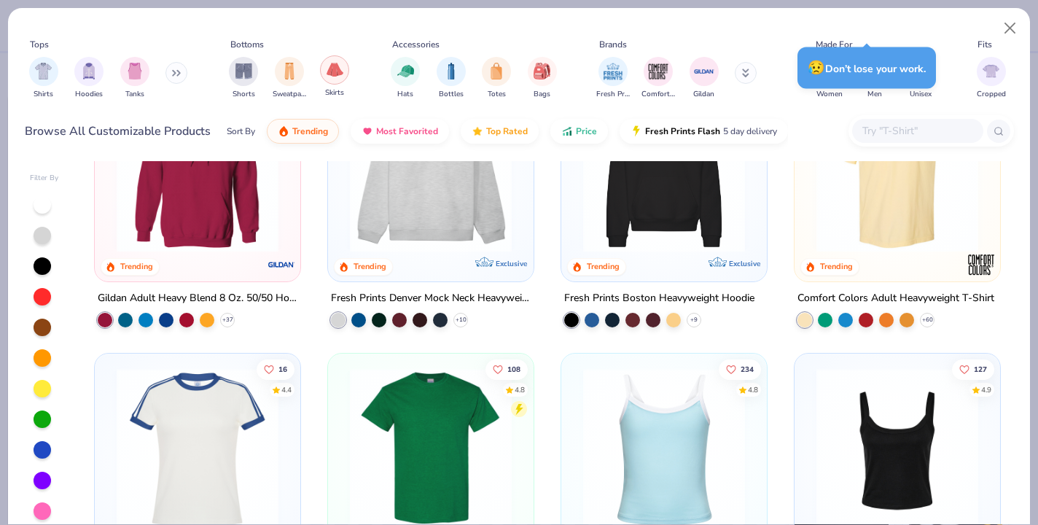
scroll to position [98, 0]
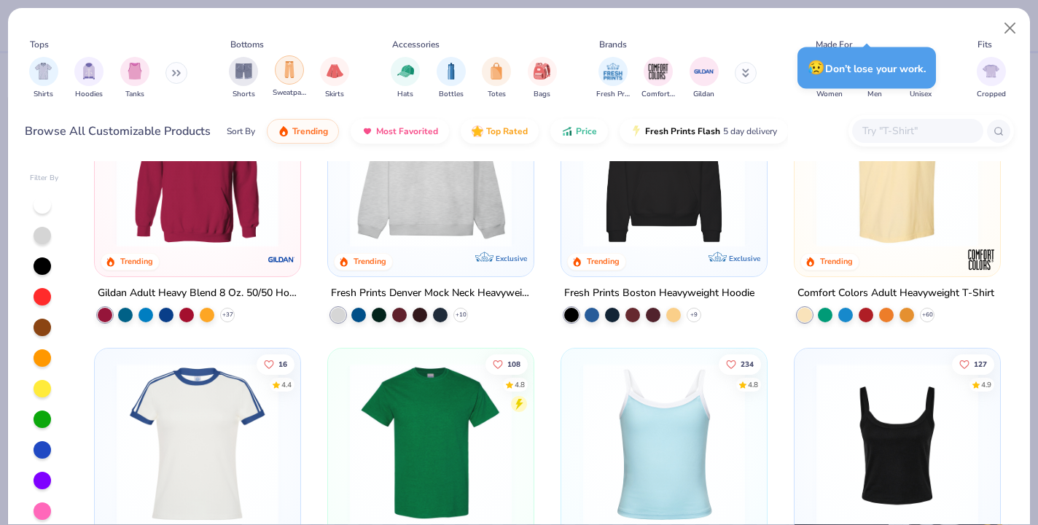
click at [287, 71] on img "filter for Sweatpants" at bounding box center [289, 69] width 16 height 17
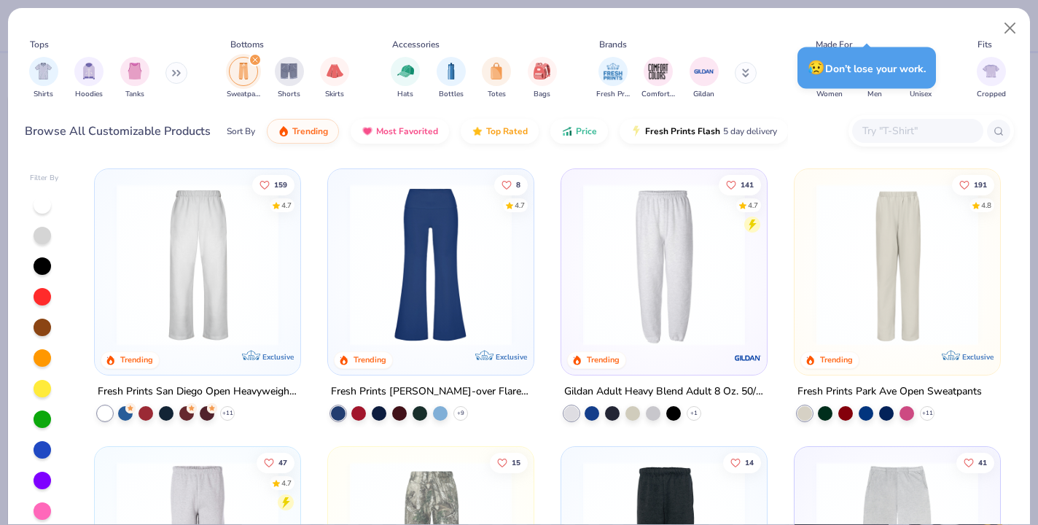
click at [198, 261] on img at bounding box center [197, 265] width 176 height 162
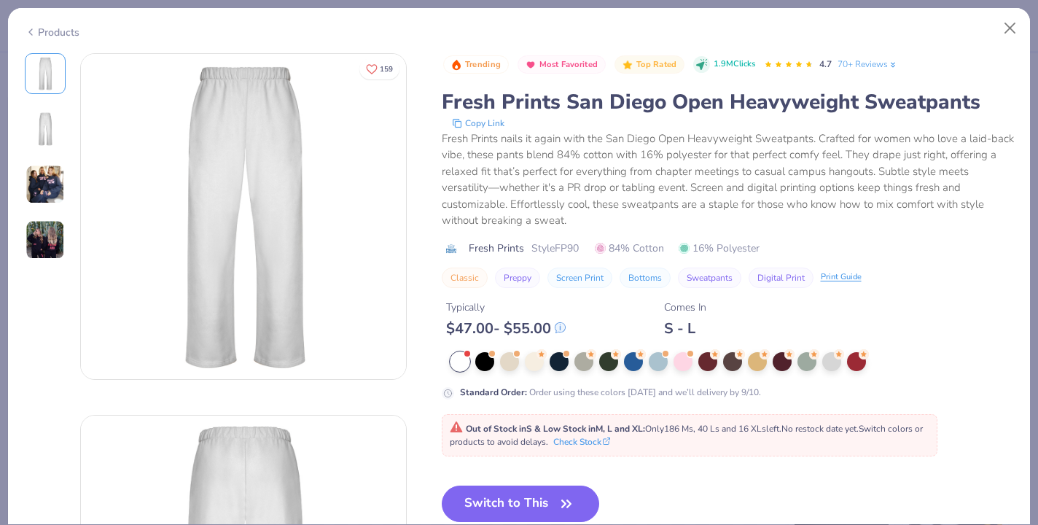
click at [34, 32] on icon at bounding box center [31, 32] width 12 height 18
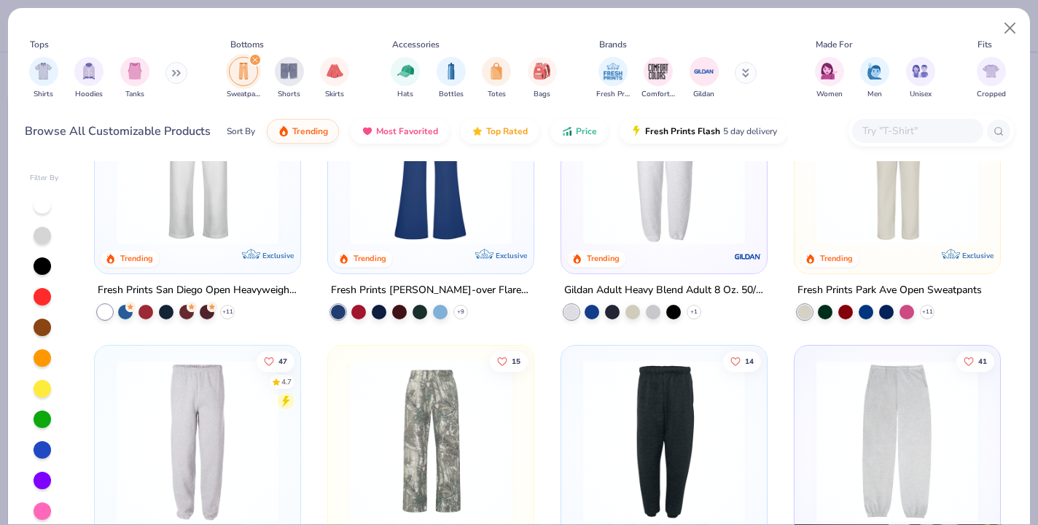
scroll to position [133, 0]
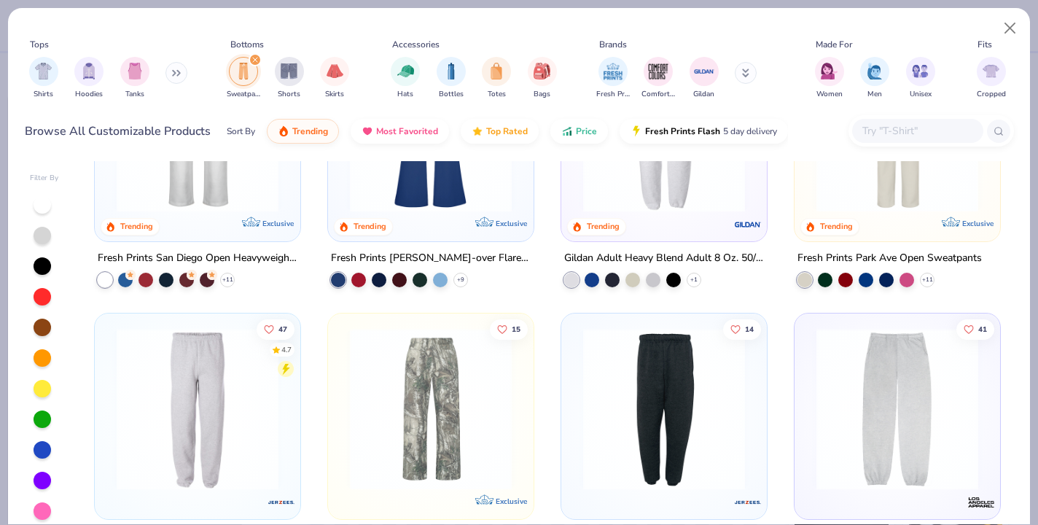
click at [948, 128] on input "text" at bounding box center [917, 131] width 112 height 17
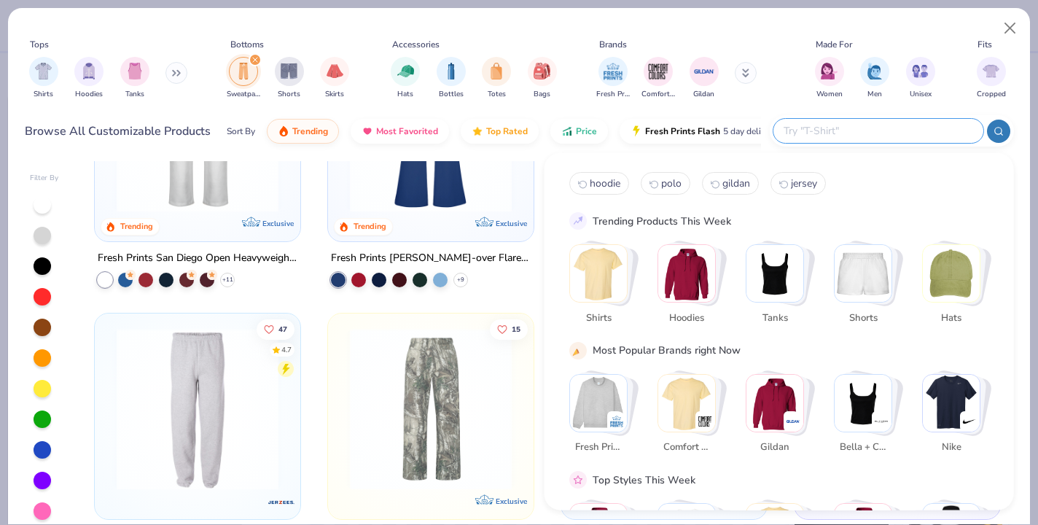
type textarea "x"
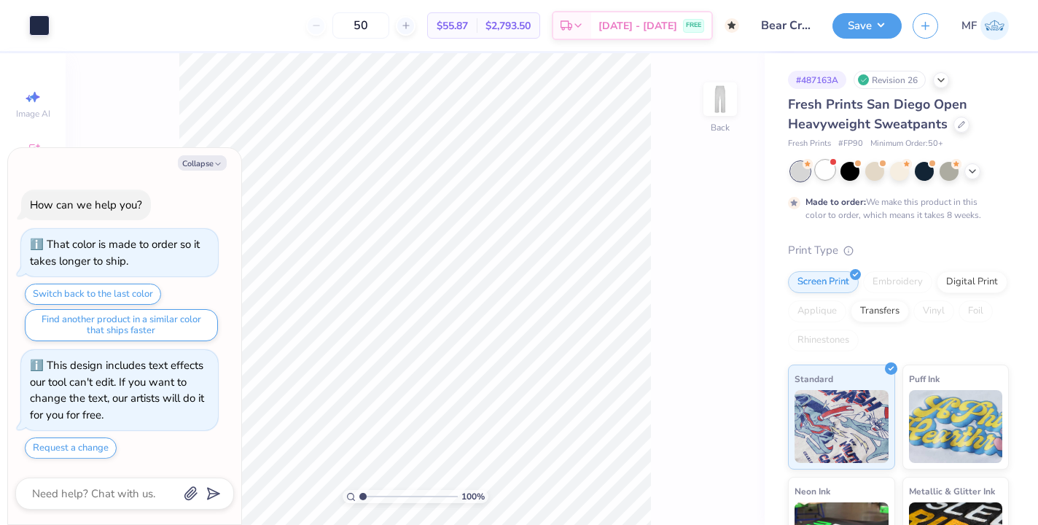
click at [826, 171] on div at bounding box center [825, 169] width 19 height 19
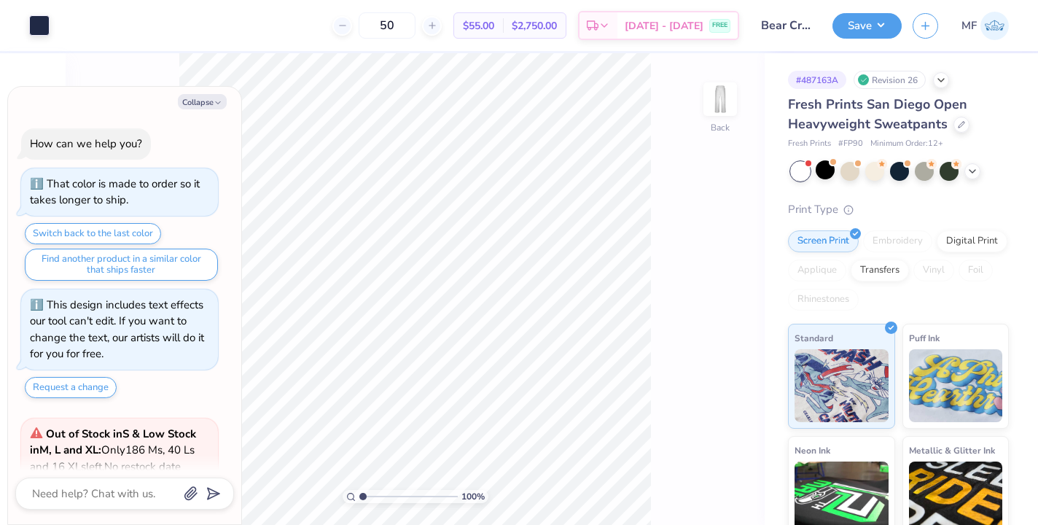
scroll to position [244, 0]
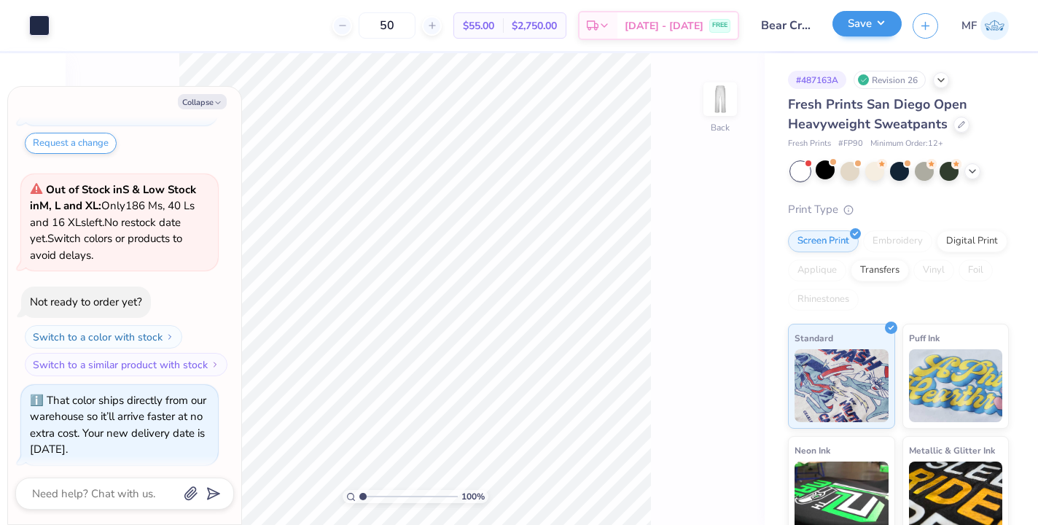
click at [876, 36] on div "Save" at bounding box center [867, 26] width 69 height 26
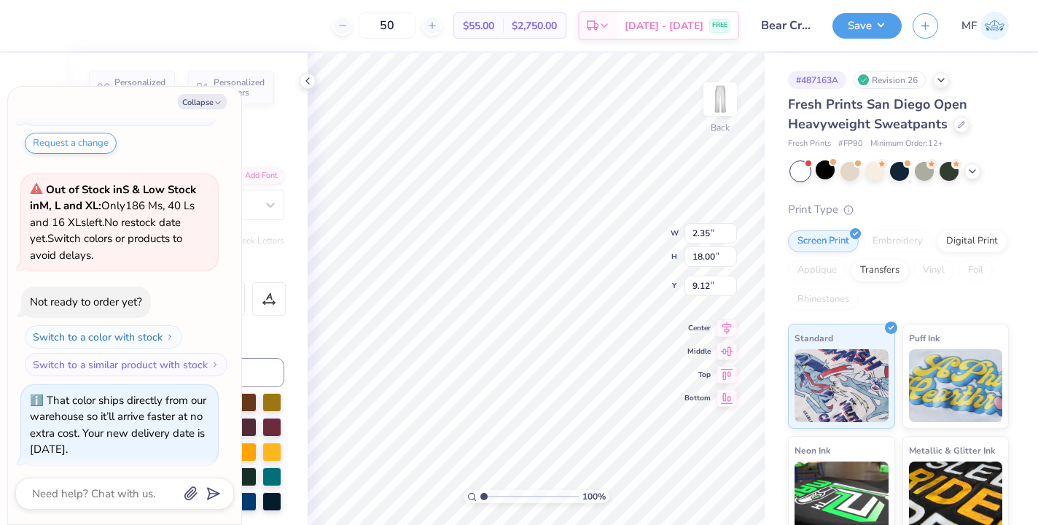
type textarea "x"
type input "5.67"
click at [970, 169] on icon at bounding box center [973, 170] width 12 height 12
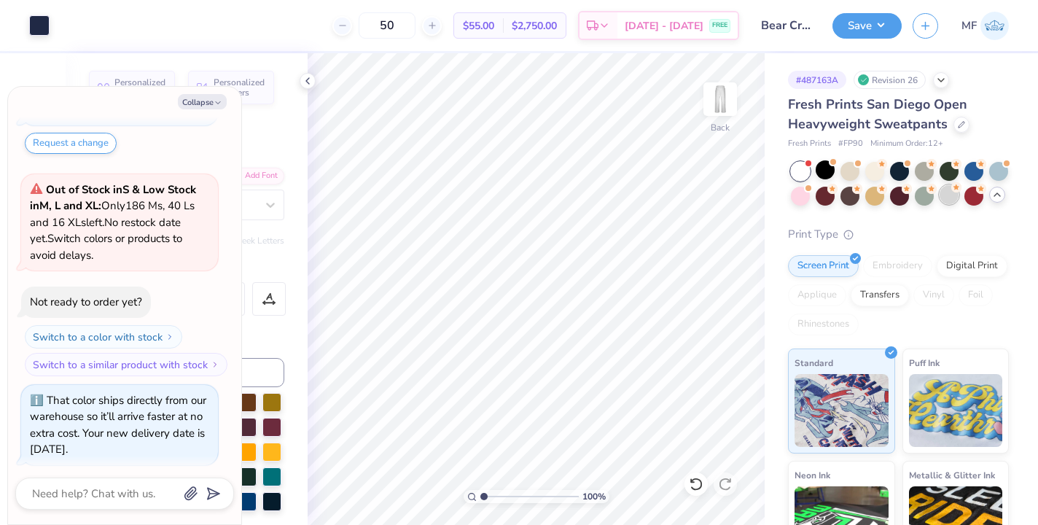
click at [947, 195] on div at bounding box center [949, 194] width 19 height 19
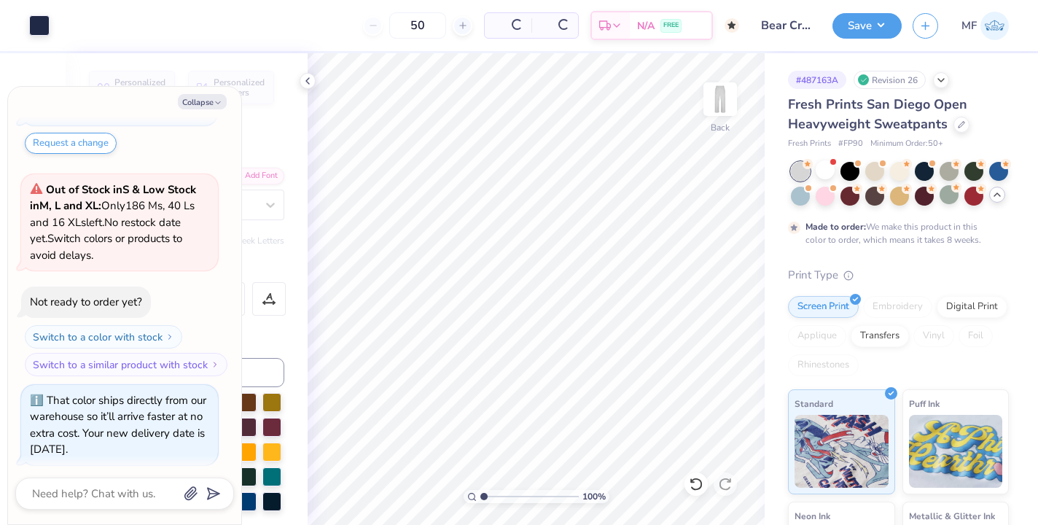
scroll to position [381, 0]
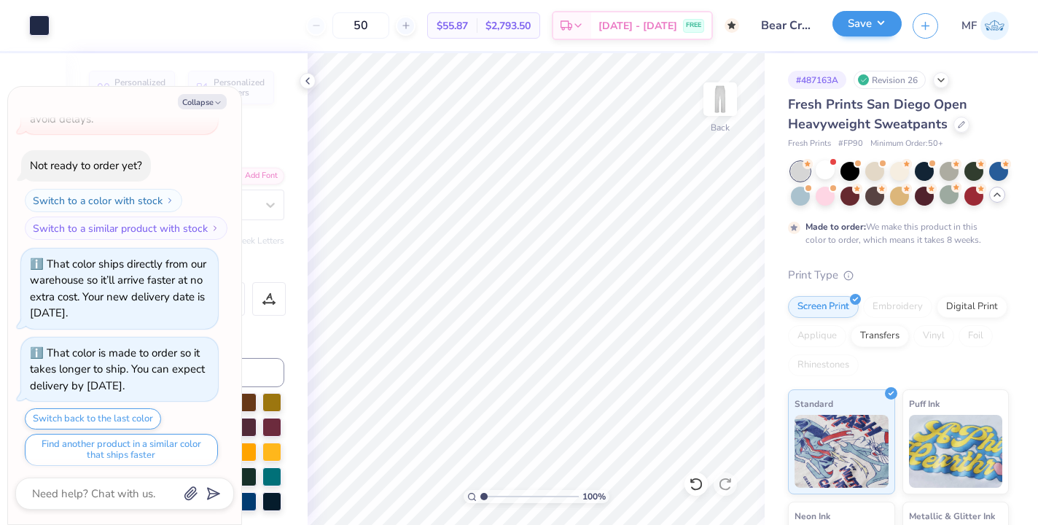
click at [865, 29] on button "Save" at bounding box center [867, 24] width 69 height 26
type textarea "x"
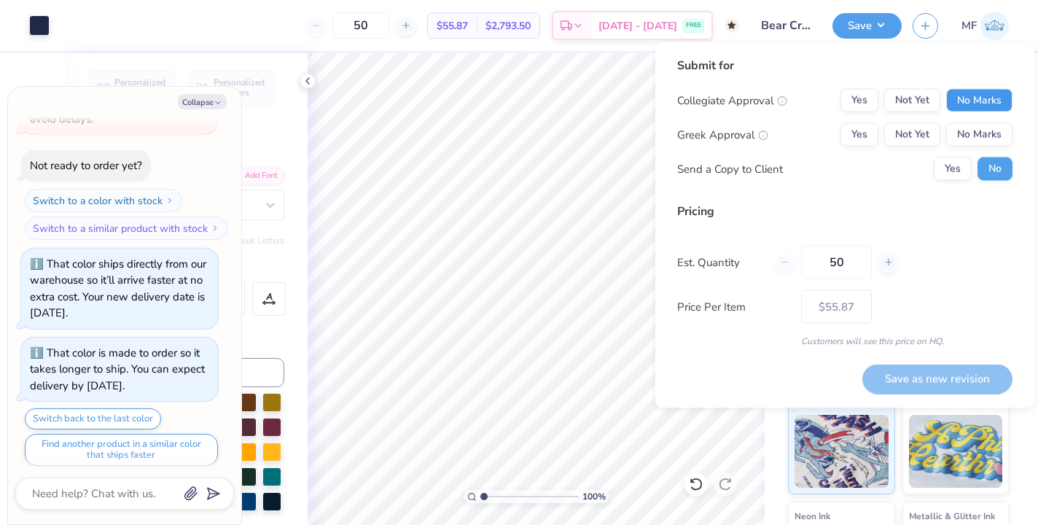
click at [968, 90] on button "No Marks" at bounding box center [980, 100] width 66 height 23
click at [855, 136] on button "Yes" at bounding box center [860, 134] width 38 height 23
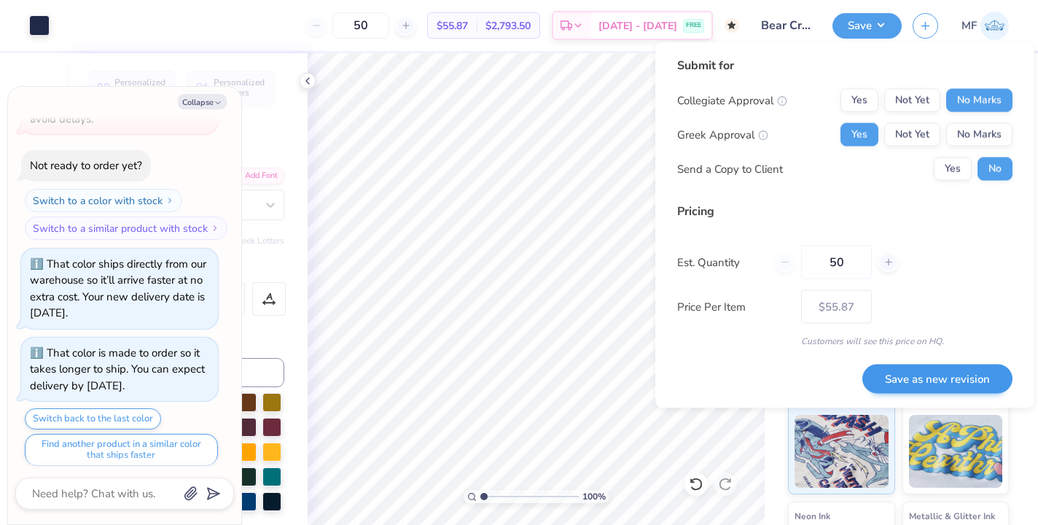
click at [916, 380] on button "Save as new revision" at bounding box center [938, 379] width 150 height 30
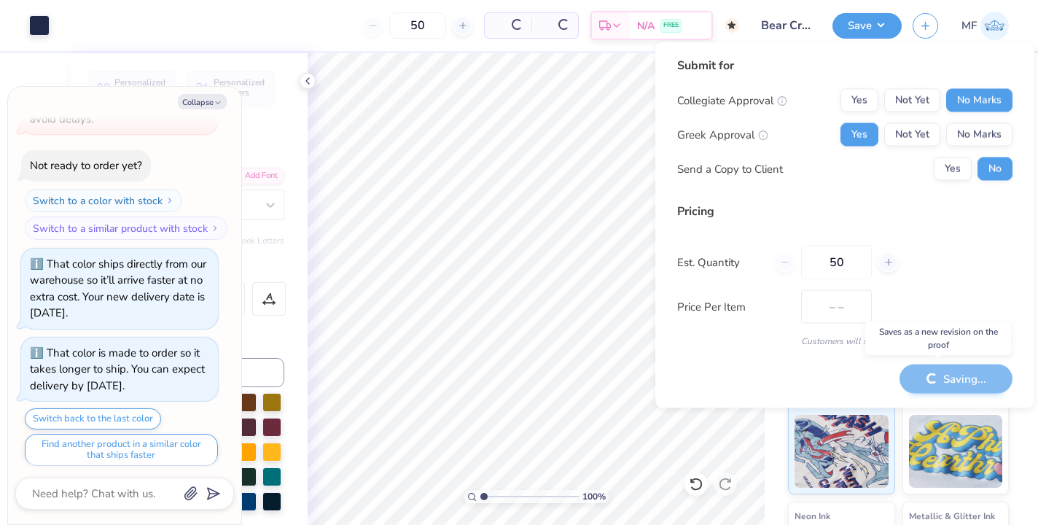
type input "$55.87"
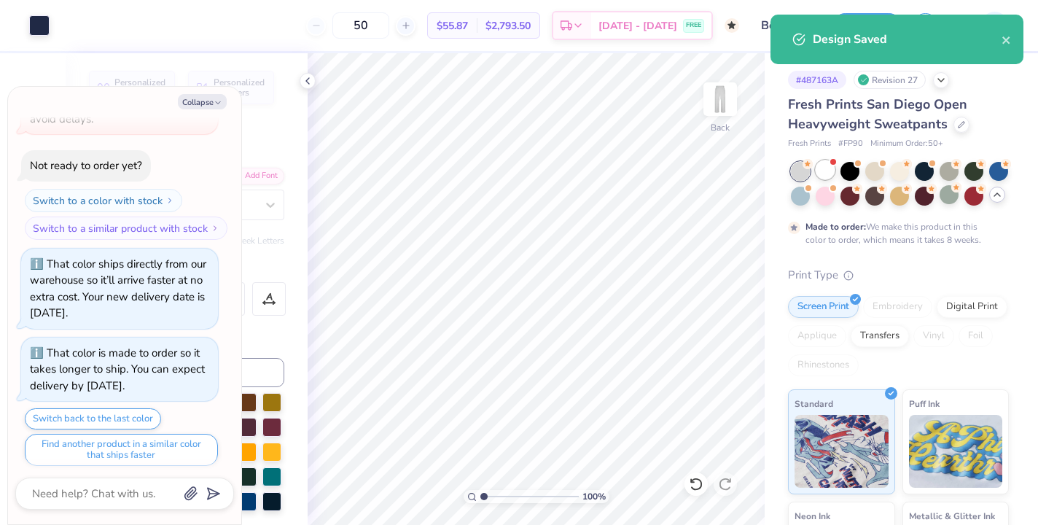
click at [823, 163] on div at bounding box center [825, 169] width 19 height 19
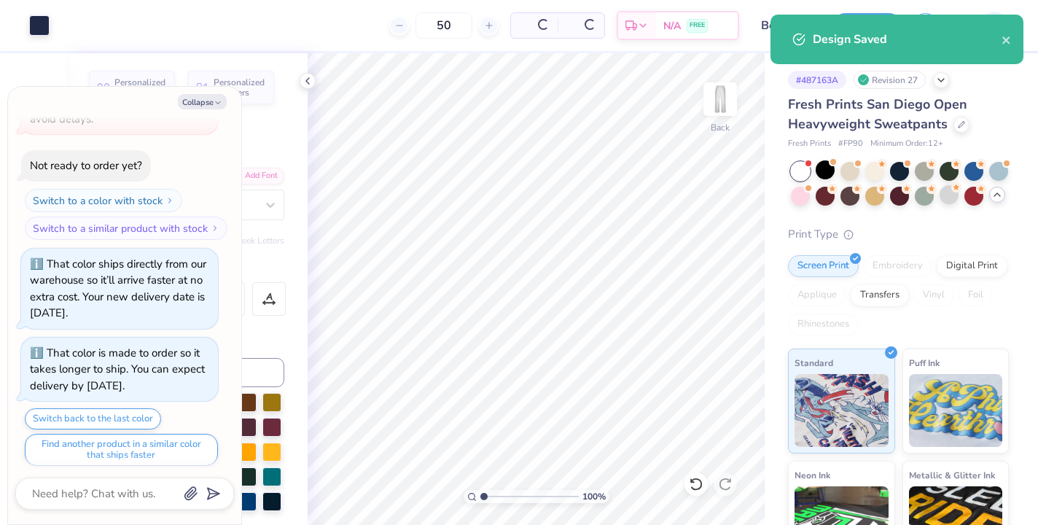
scroll to position [688, 0]
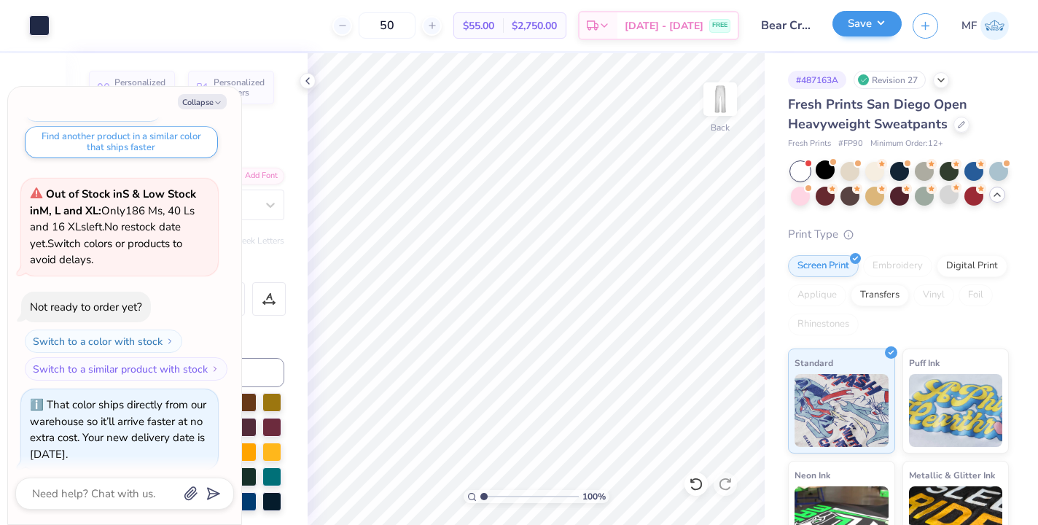
click at [887, 28] on button "Save" at bounding box center [867, 24] width 69 height 26
type textarea "x"
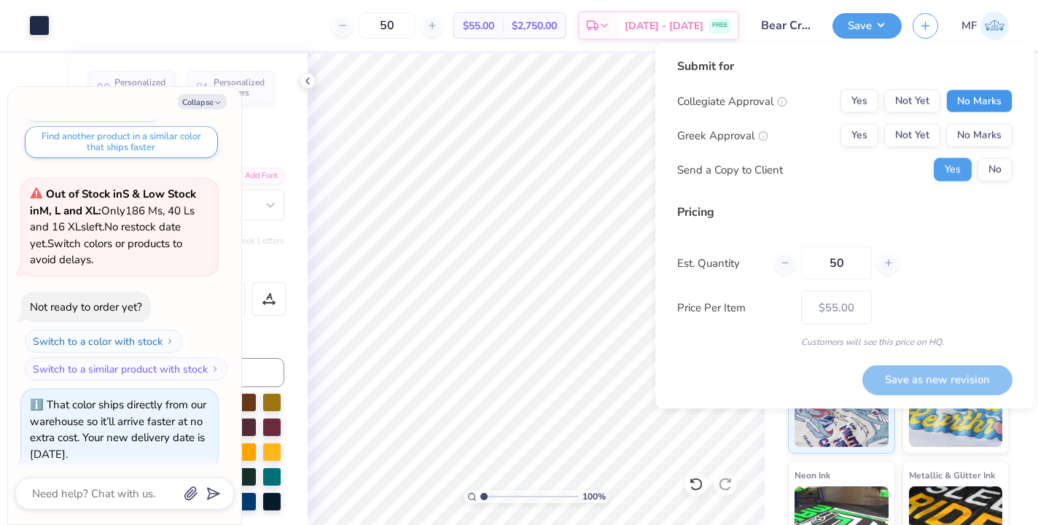
click at [965, 95] on button "No Marks" at bounding box center [980, 101] width 66 height 23
click at [866, 130] on button "Yes" at bounding box center [860, 135] width 38 height 23
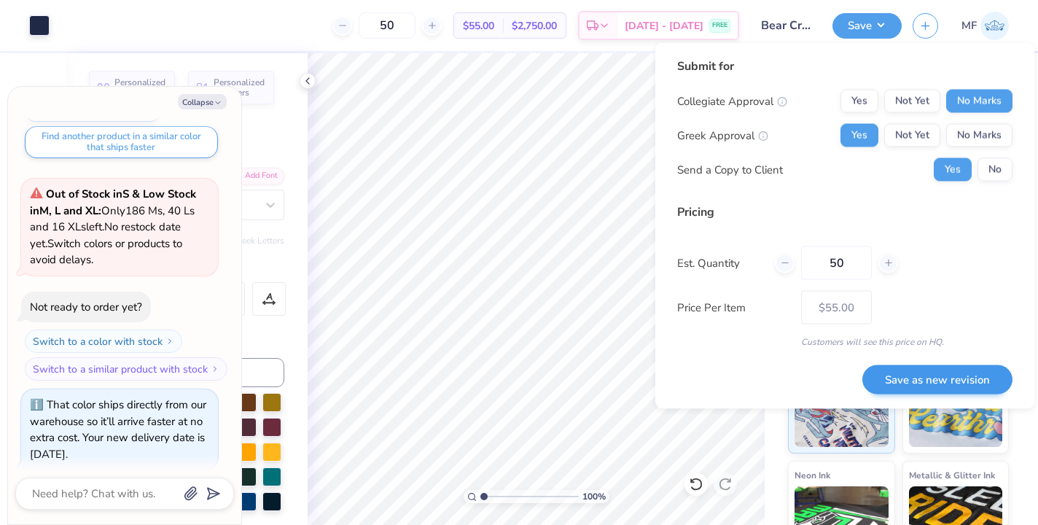
click at [920, 382] on button "Save as new revision" at bounding box center [938, 380] width 150 height 30
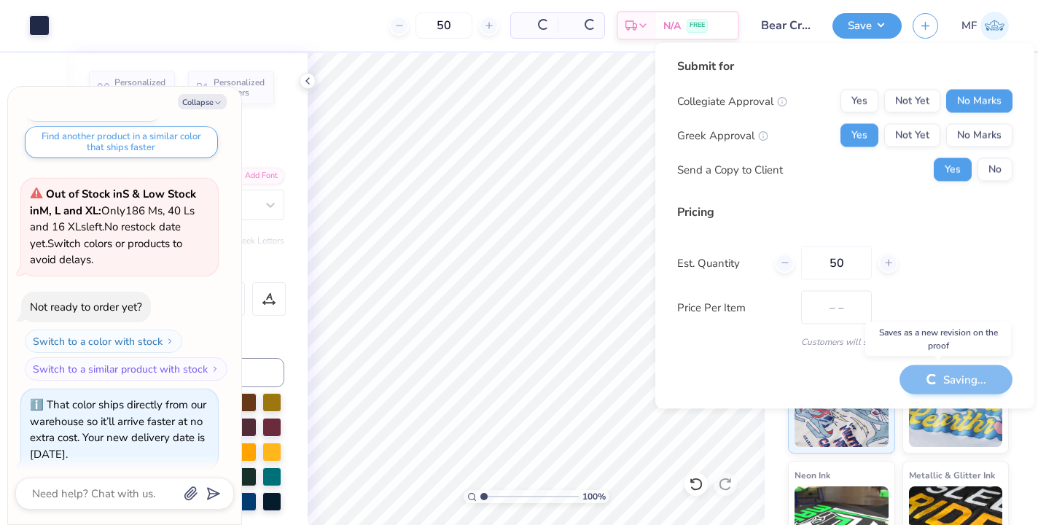
type input "$55.00"
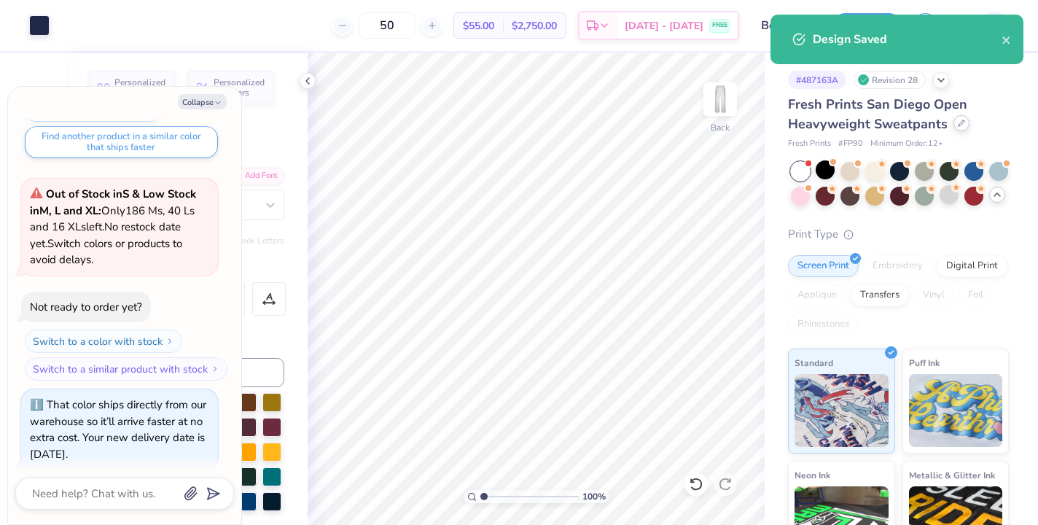
click at [959, 124] on icon at bounding box center [962, 123] width 6 height 6
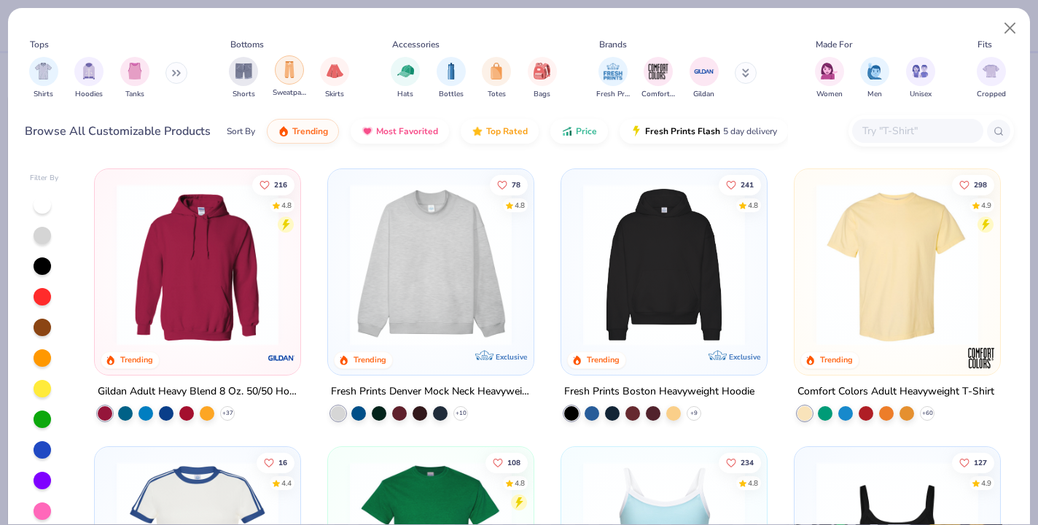
click at [291, 69] on img "filter for Sweatpants" at bounding box center [289, 69] width 16 height 17
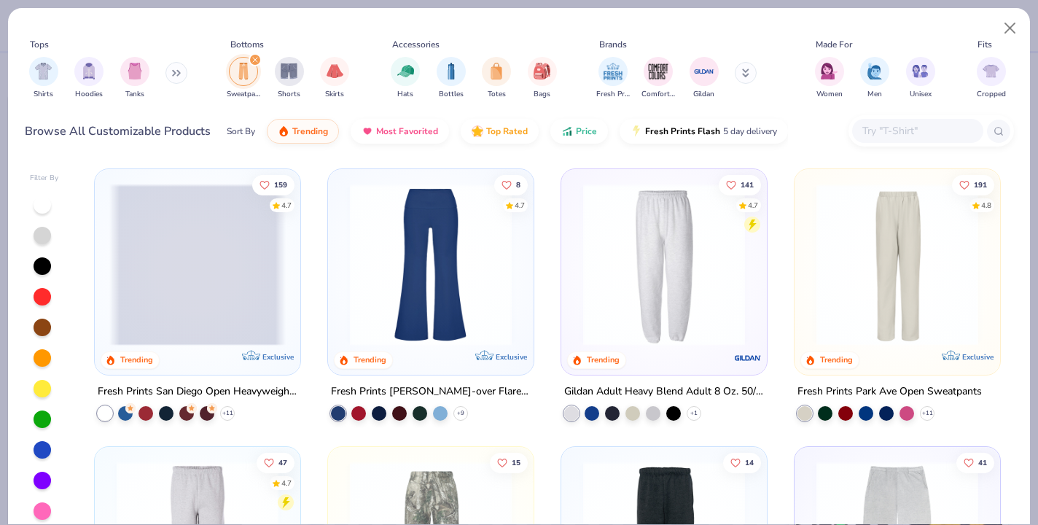
click at [680, 248] on img at bounding box center [664, 265] width 176 height 162
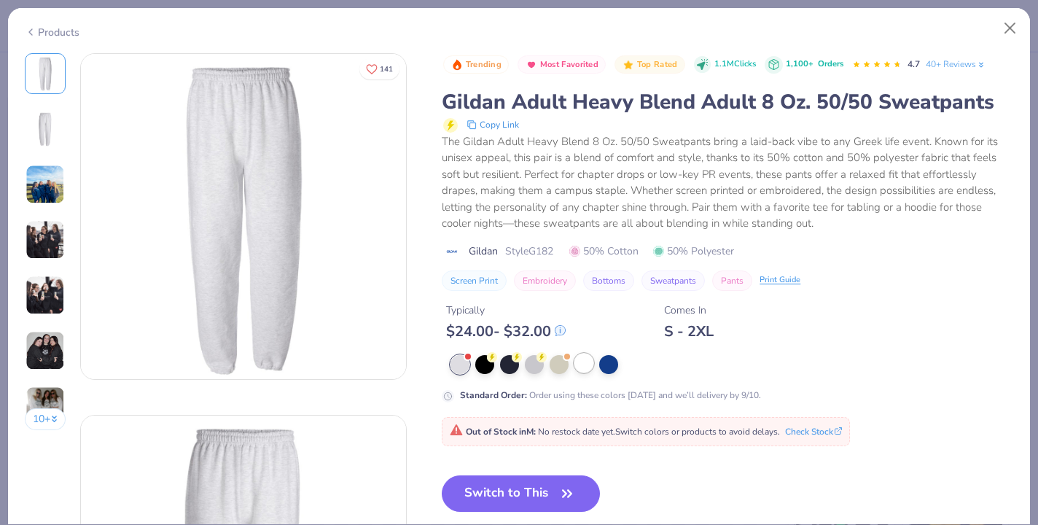
click at [589, 362] on div at bounding box center [584, 363] width 19 height 19
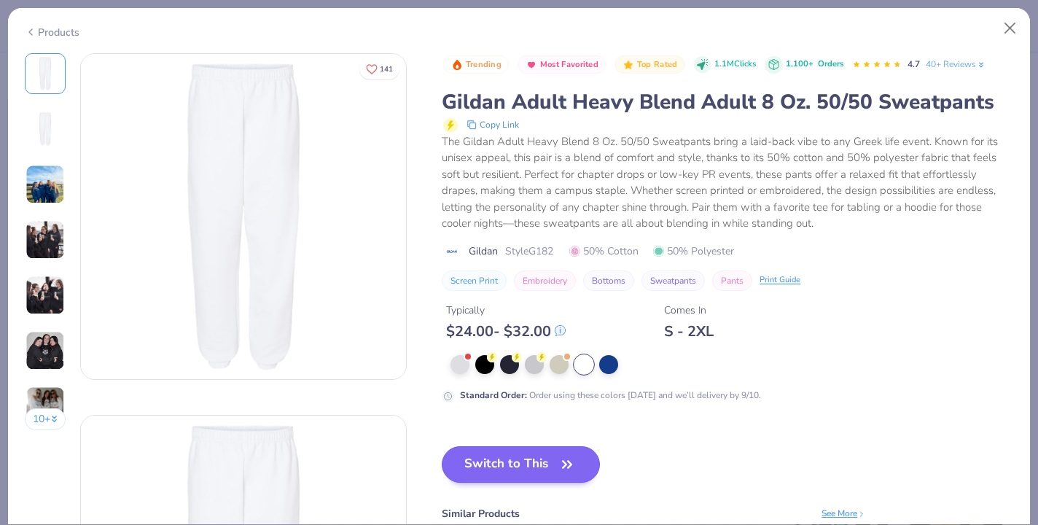
click at [535, 456] on button "Switch to This" at bounding box center [521, 464] width 158 height 36
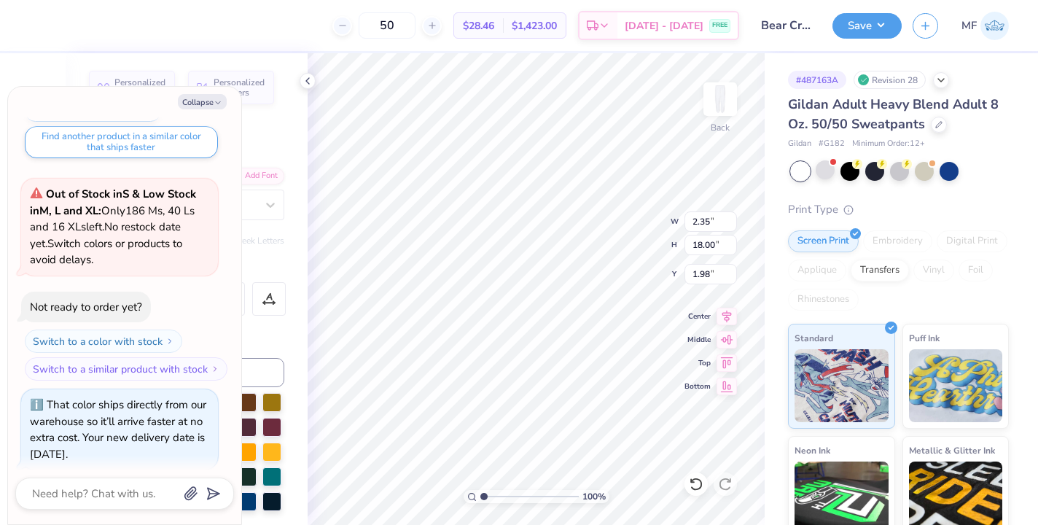
type textarea "x"
type input "3.46"
click at [876, 35] on button "Save" at bounding box center [867, 24] width 69 height 26
type textarea "x"
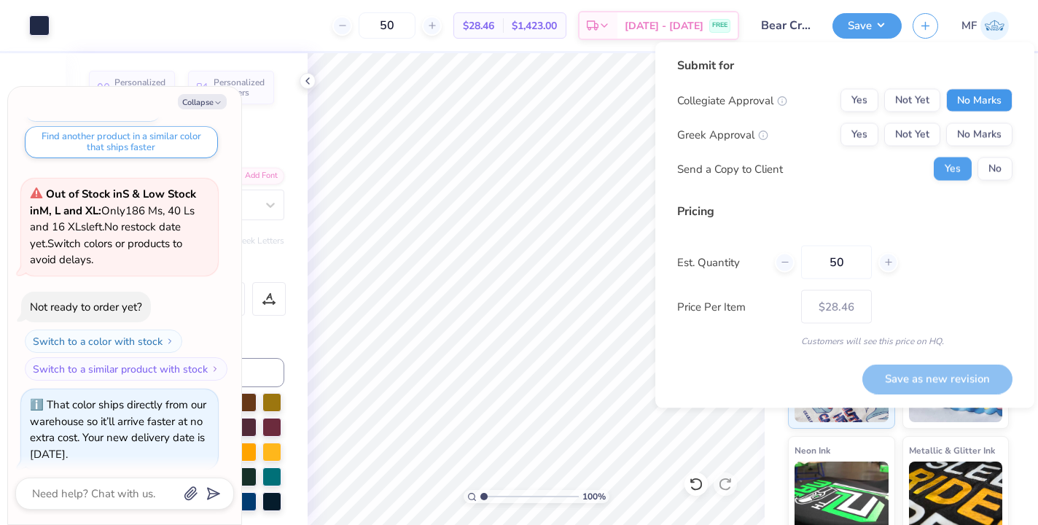
click at [963, 96] on button "No Marks" at bounding box center [980, 100] width 66 height 23
click at [856, 128] on button "Yes" at bounding box center [860, 134] width 38 height 23
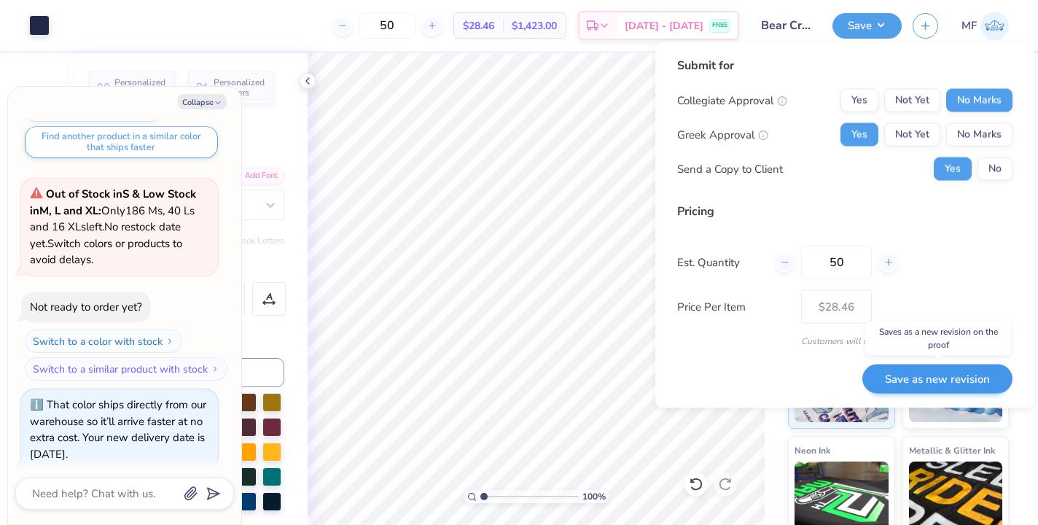
click at [927, 373] on button "Save as new revision" at bounding box center [938, 379] width 150 height 30
type input "$28.46"
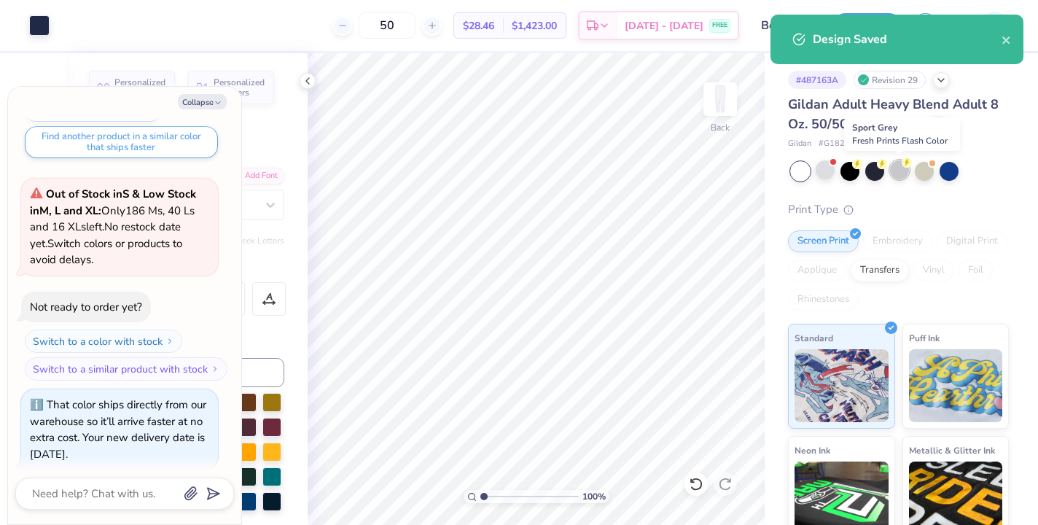
click at [907, 168] on div at bounding box center [899, 169] width 19 height 19
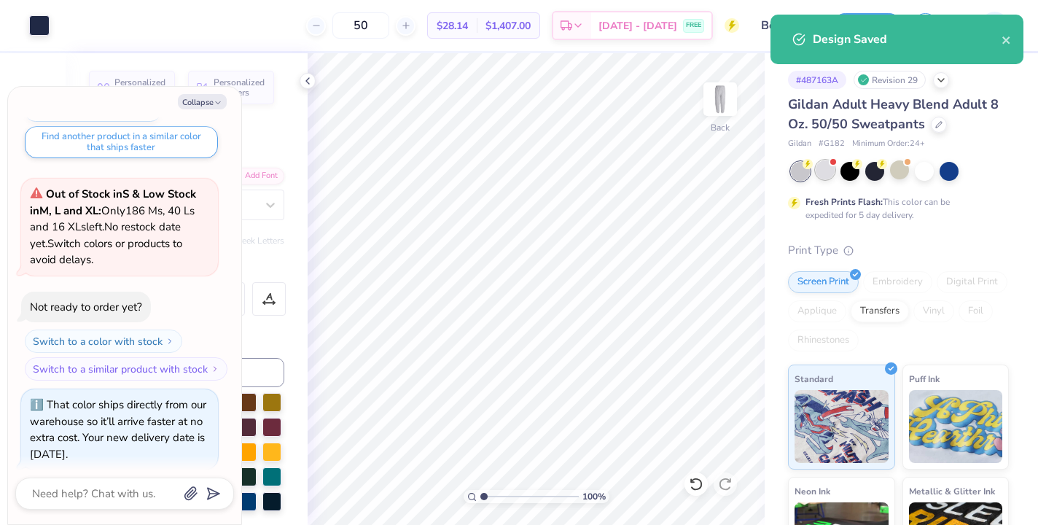
click at [827, 172] on div at bounding box center [825, 169] width 19 height 19
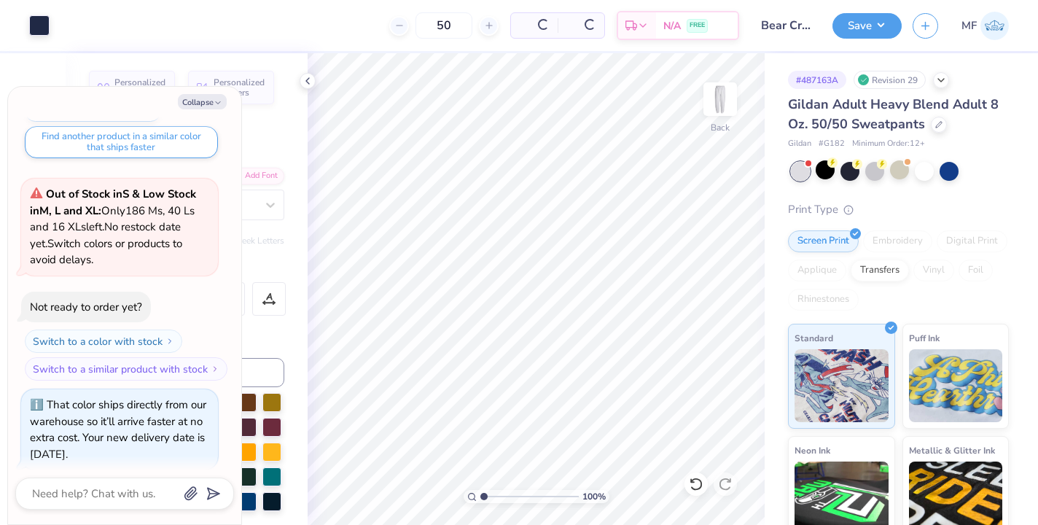
scroll to position [849, 0]
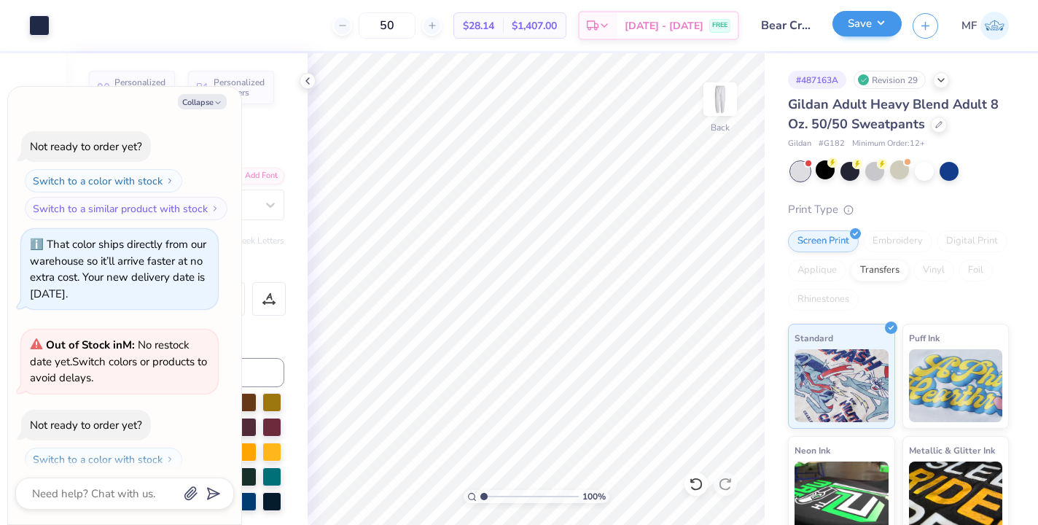
click at [845, 31] on button "Save" at bounding box center [867, 24] width 69 height 26
type textarea "x"
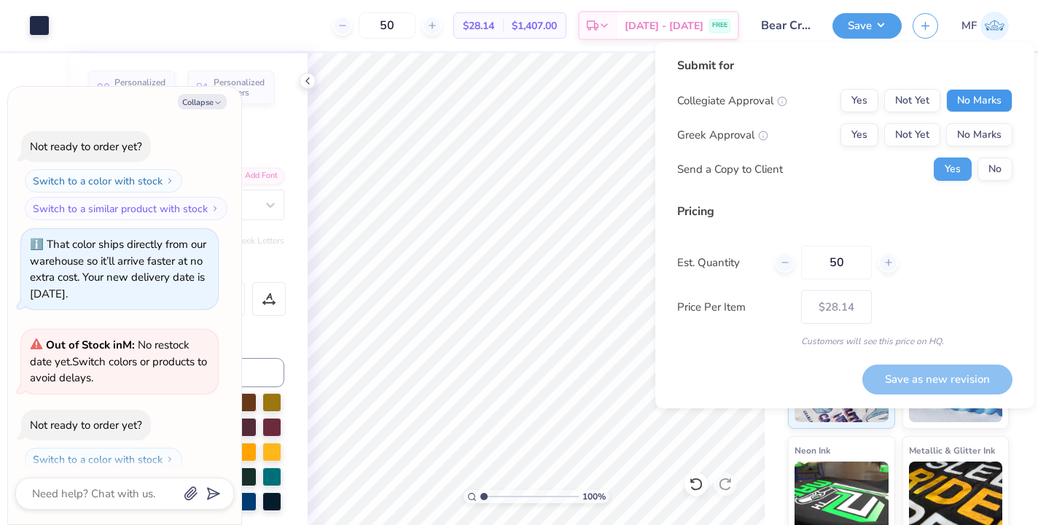
click at [981, 93] on button "No Marks" at bounding box center [980, 100] width 66 height 23
click at [866, 133] on button "Yes" at bounding box center [860, 134] width 38 height 23
click at [918, 389] on button "Save as new revision" at bounding box center [938, 380] width 150 height 30
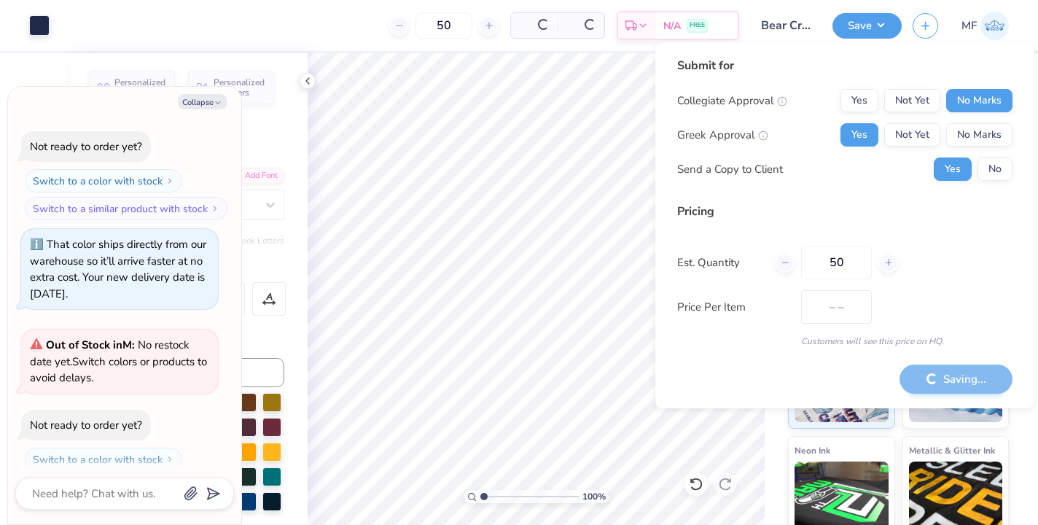
type input "$28.14"
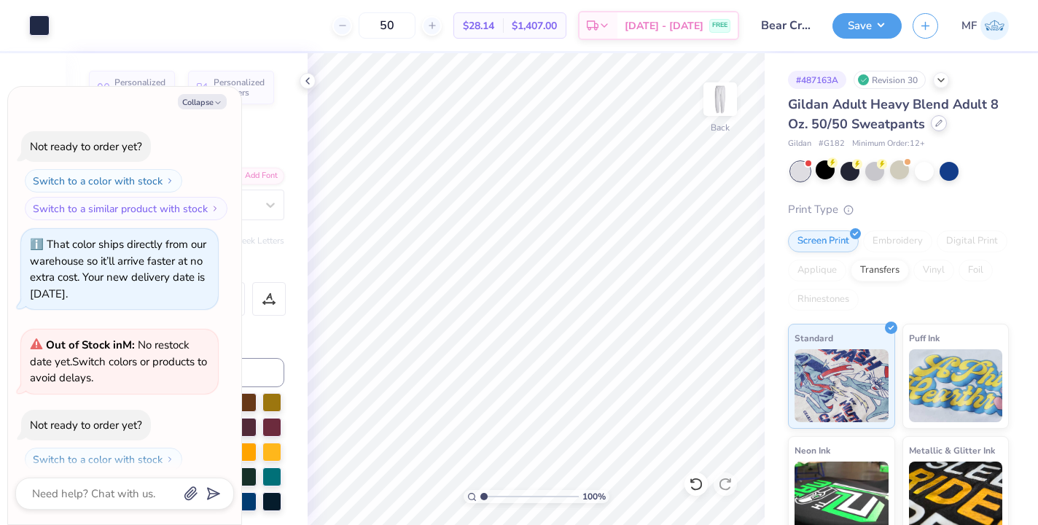
click at [938, 125] on icon at bounding box center [939, 123] width 7 height 7
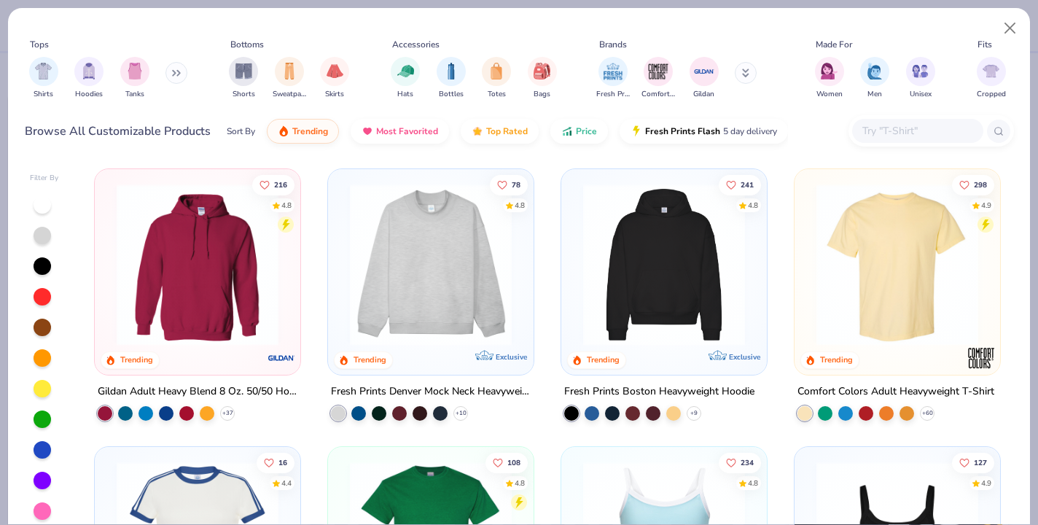
click at [478, 284] on img at bounding box center [431, 265] width 176 height 162
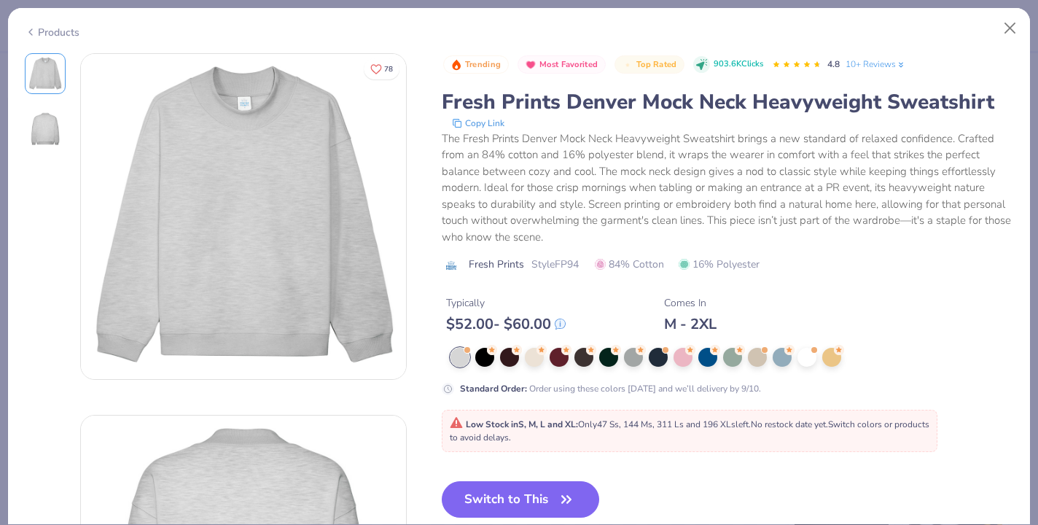
click at [71, 29] on div "Products" at bounding box center [52, 32] width 55 height 15
type textarea "x"
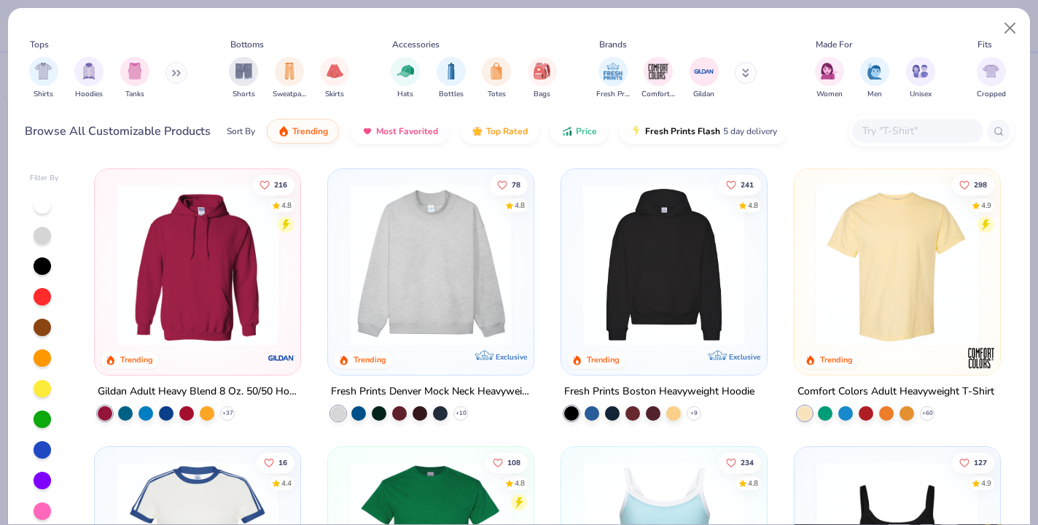
click at [885, 127] on input "text" at bounding box center [917, 131] width 112 height 17
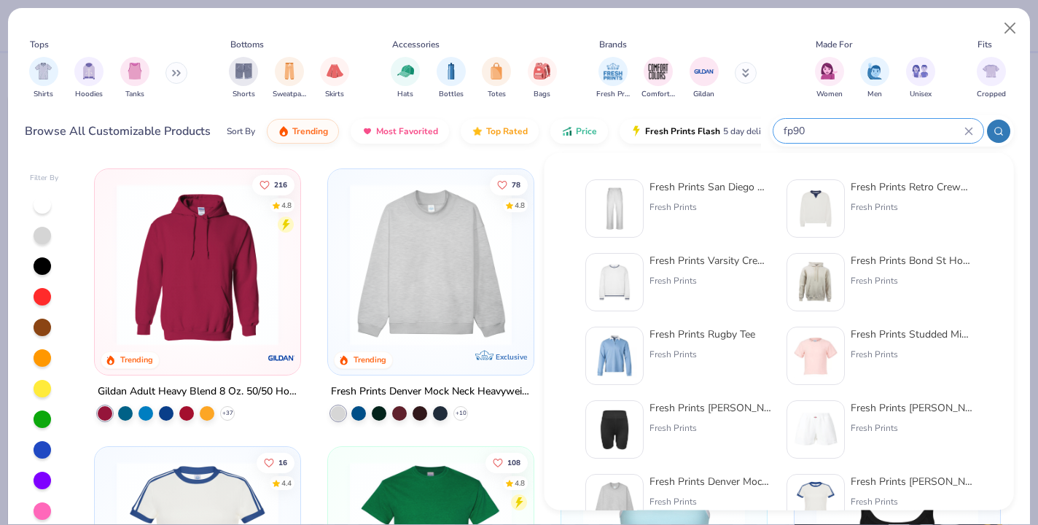
type input "fp90"
click at [630, 219] on img at bounding box center [614, 208] width 45 height 45
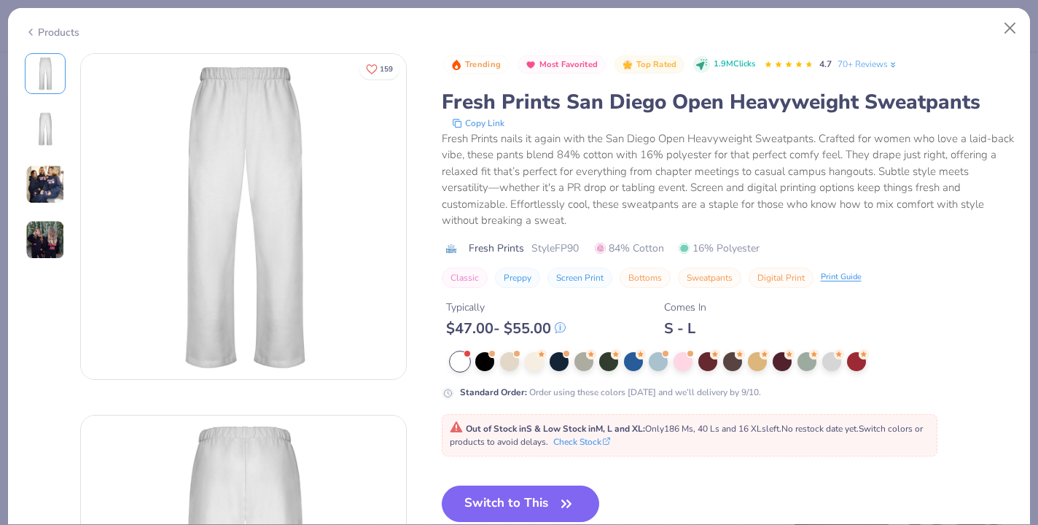
click at [69, 28] on div "Products" at bounding box center [52, 32] width 55 height 15
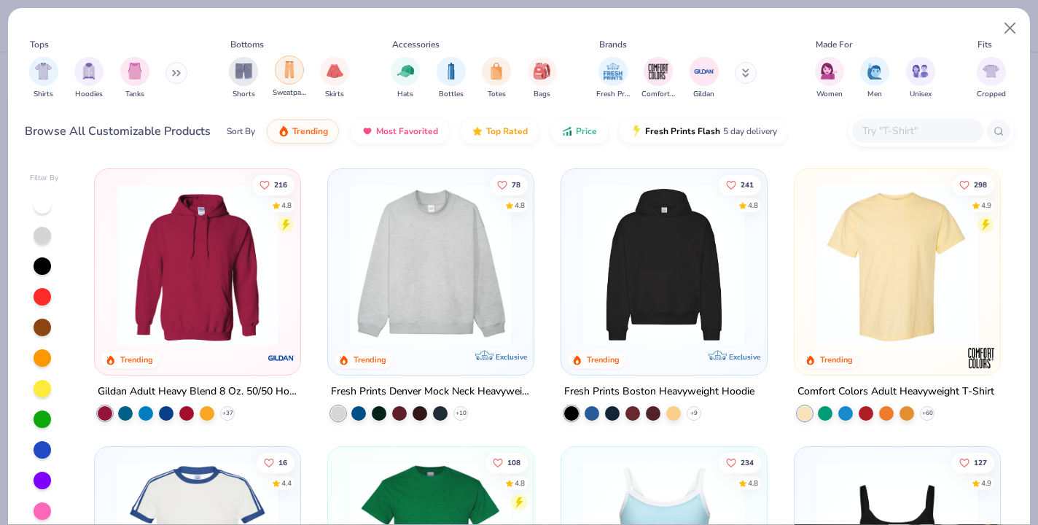
click at [297, 69] on img "filter for Sweatpants" at bounding box center [289, 69] width 16 height 17
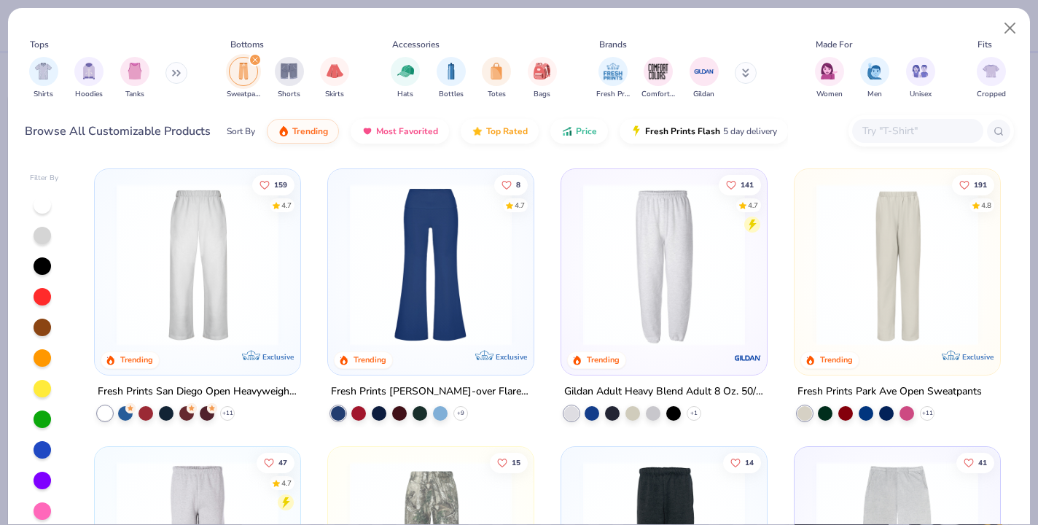
click at [685, 279] on img at bounding box center [664, 265] width 176 height 162
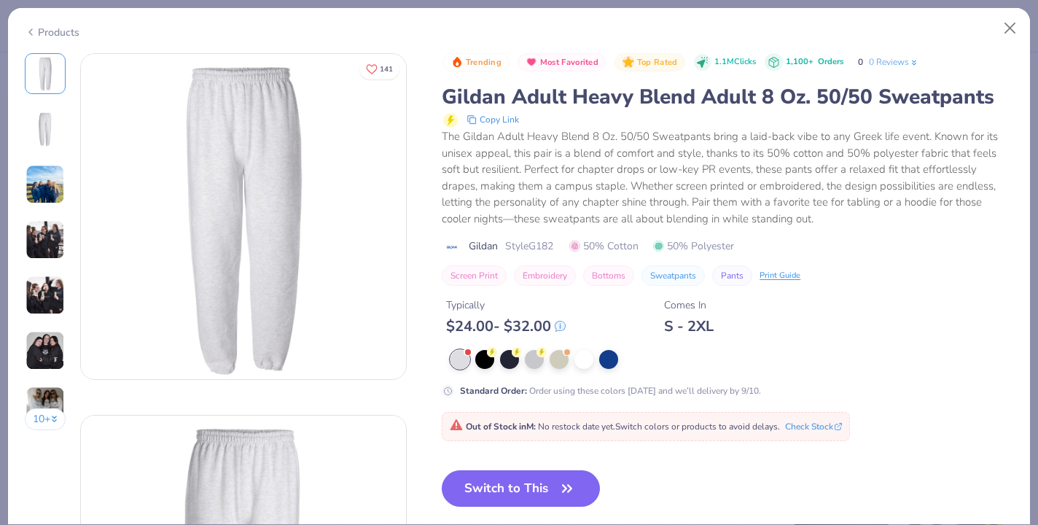
type textarea "x"
